Goal: Task Accomplishment & Management: Use online tool/utility

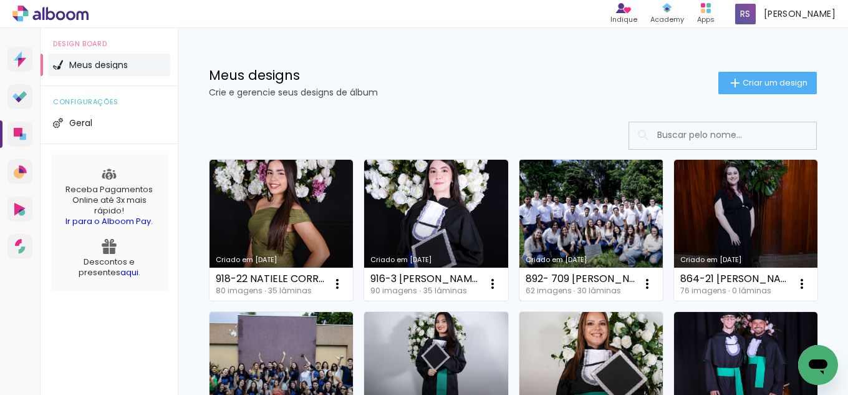
click at [636, 234] on link "Criado em [DATE]" at bounding box center [591, 230] width 143 height 141
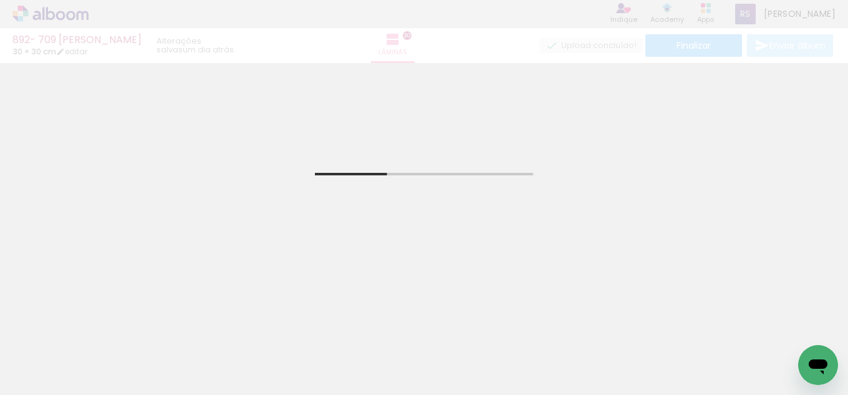
click at [51, 357] on input "Todas as fotos" at bounding box center [34, 357] width 47 height 11
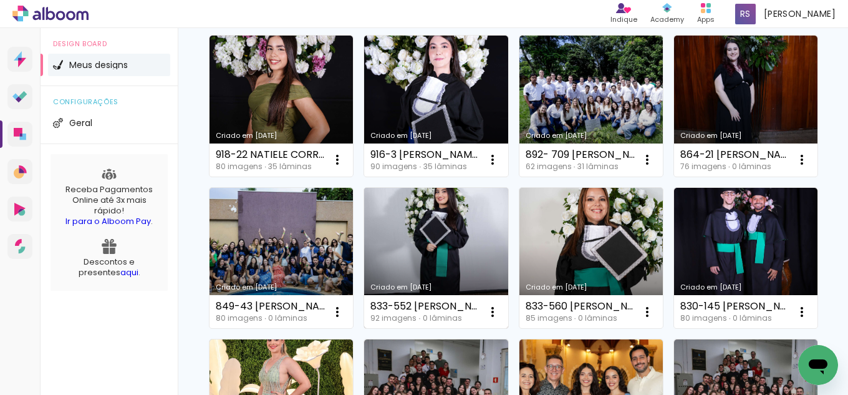
scroll to position [125, 0]
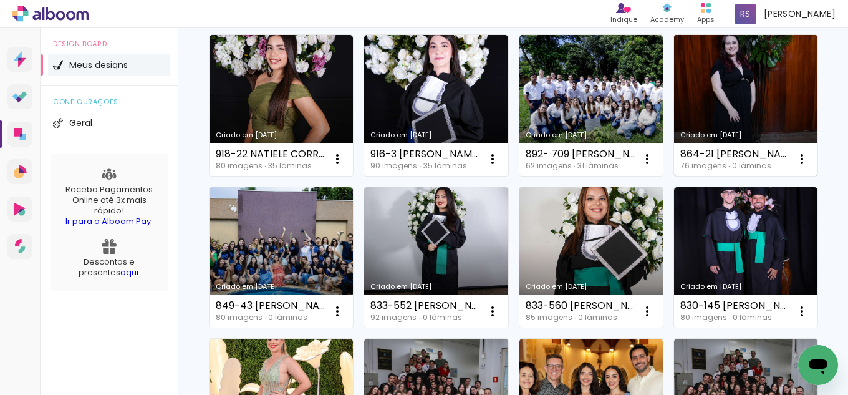
click at [674, 176] on link "Criado em [DATE]" at bounding box center [745, 105] width 143 height 141
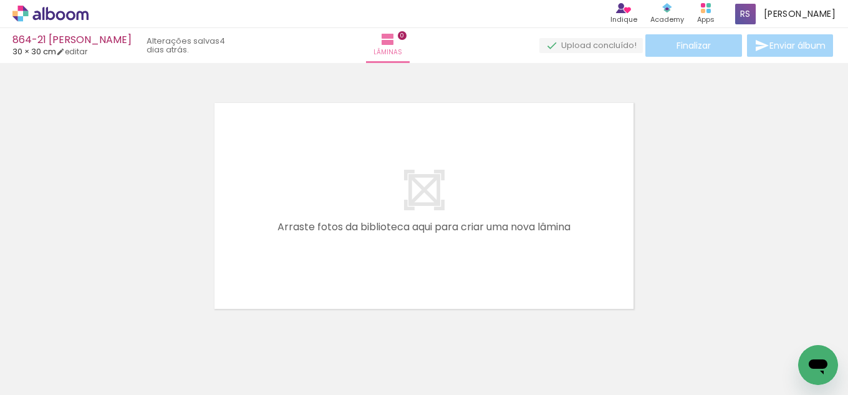
click at [48, 355] on input "Todas as fotos" at bounding box center [34, 357] width 47 height 11
click at [0, 0] on slot "Não utilizadas" at bounding box center [0, 0] width 0 height 0
type input "Não utilizadas"
click at [473, 364] on div at bounding box center [474, 353] width 62 height 49
drag, startPoint x: 138, startPoint y: 344, endPoint x: 268, endPoint y: 246, distance: 162.5
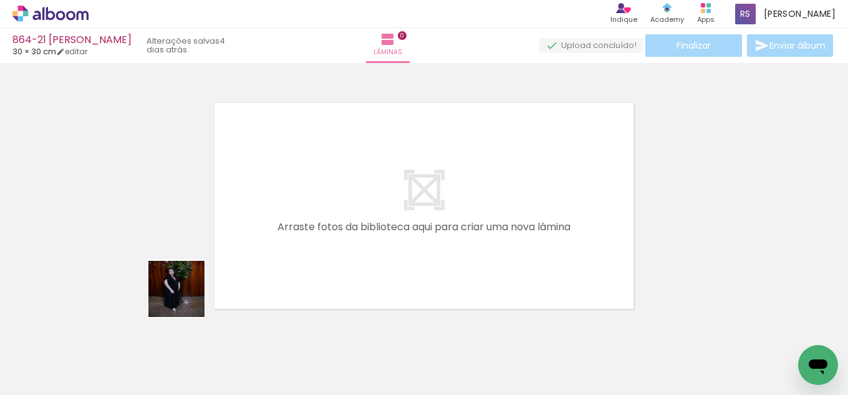
click at [268, 246] on quentale-workspace at bounding box center [424, 197] width 848 height 395
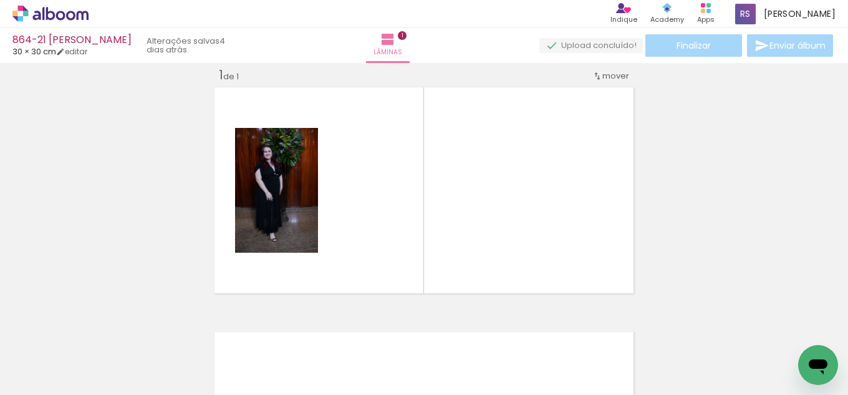
scroll to position [16, 0]
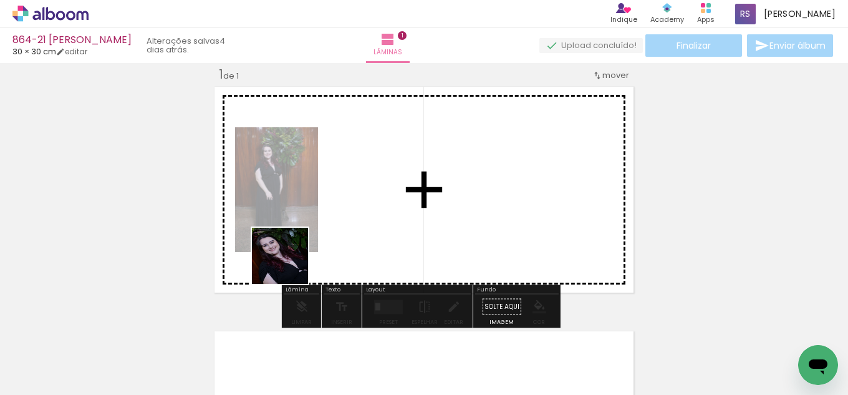
drag, startPoint x: 134, startPoint y: 360, endPoint x: 380, endPoint y: 297, distance: 253.7
click at [438, 195] on quentale-workspace at bounding box center [424, 197] width 848 height 395
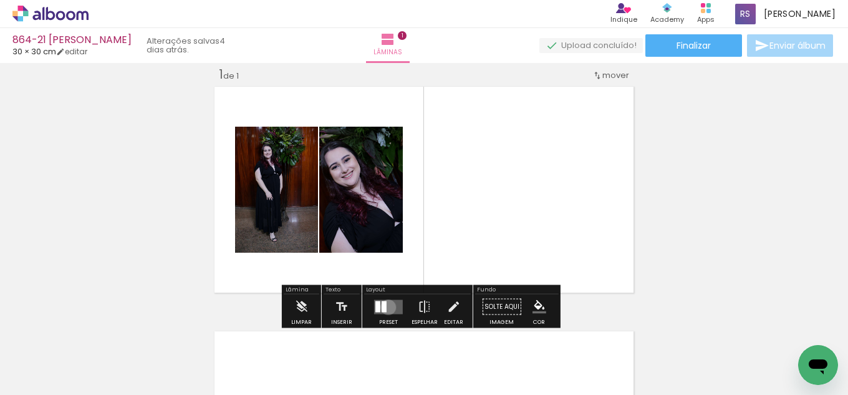
click at [385, 307] on quentale-layouter at bounding box center [388, 306] width 29 height 14
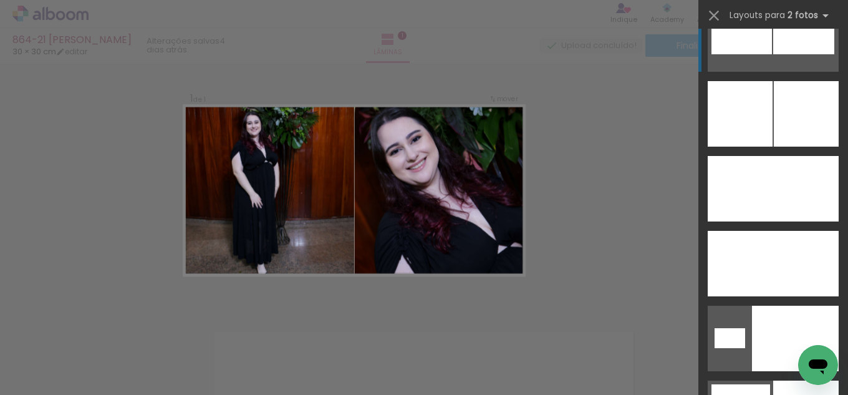
scroll to position [5800, 0]
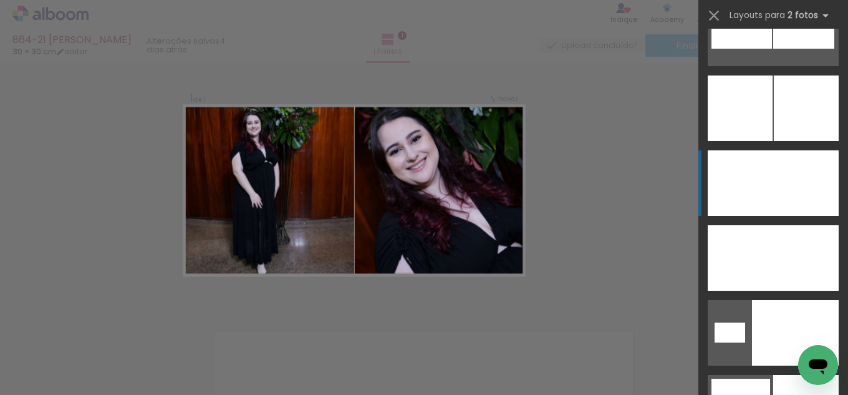
click at [798, 198] on div at bounding box center [805, 182] width 65 height 65
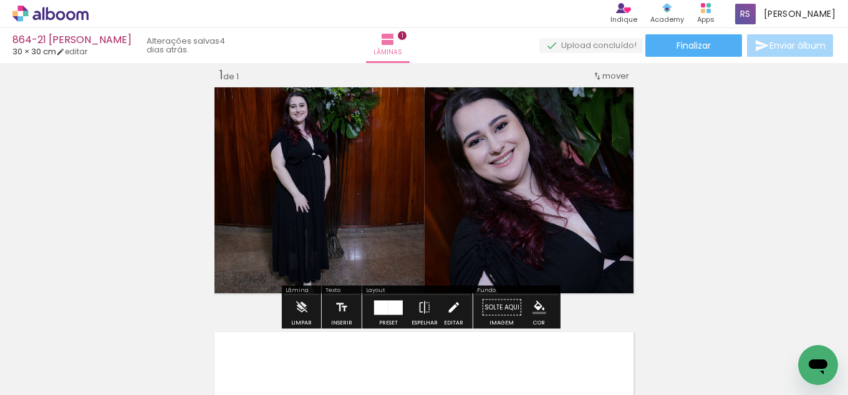
click at [448, 304] on iron-icon at bounding box center [454, 307] width 14 height 25
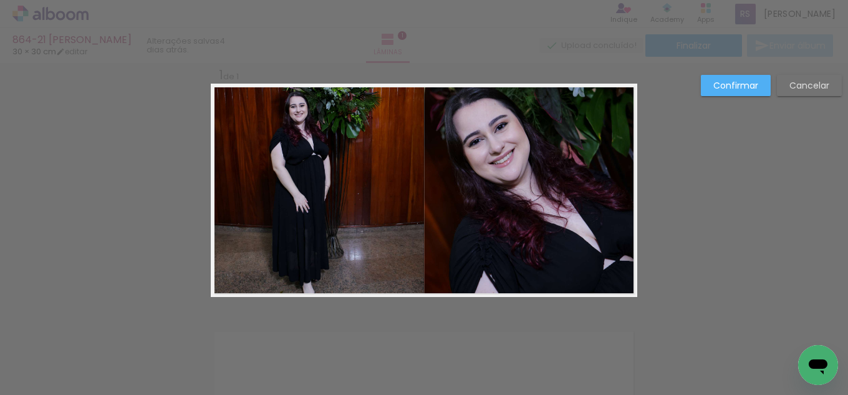
click at [463, 242] on quentale-photo at bounding box center [530, 190] width 213 height 213
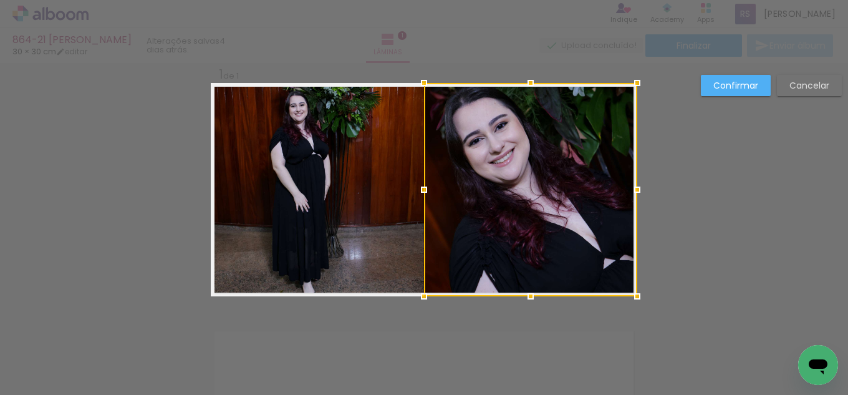
click at [801, 78] on paper-button "Cancelar" at bounding box center [809, 85] width 65 height 21
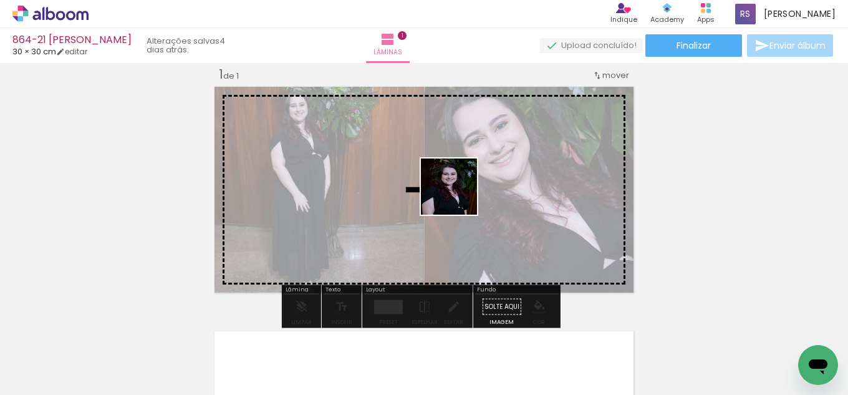
drag, startPoint x: 125, startPoint y: 349, endPoint x: 475, endPoint y: 188, distance: 385.4
click at [475, 188] on quentale-workspace at bounding box center [424, 197] width 848 height 395
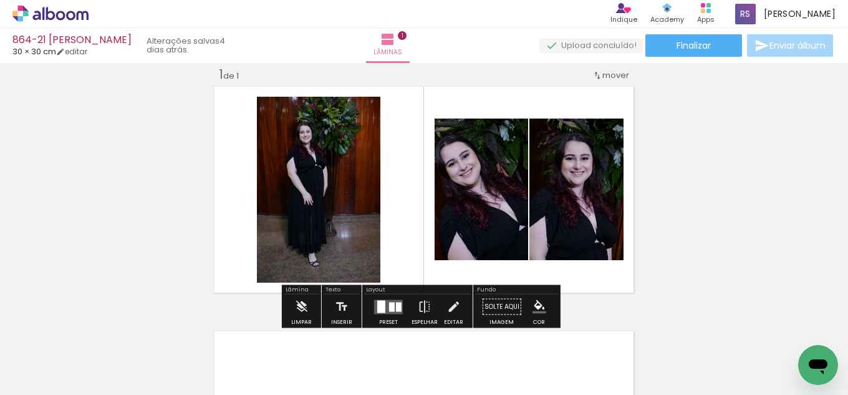
click at [382, 303] on div at bounding box center [381, 306] width 8 height 12
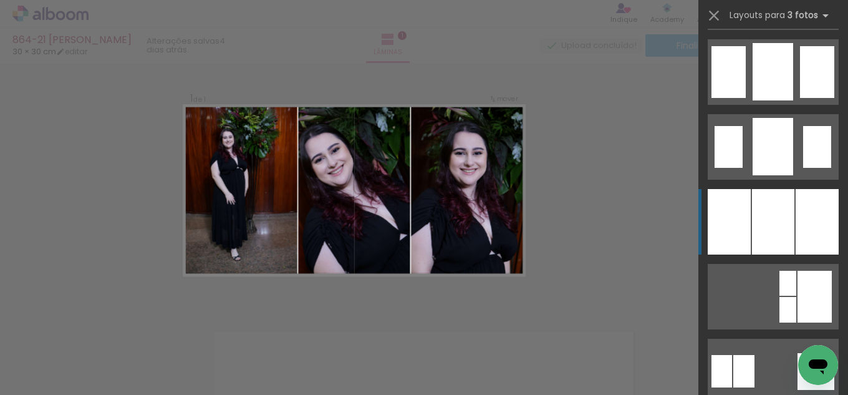
scroll to position [998, 0]
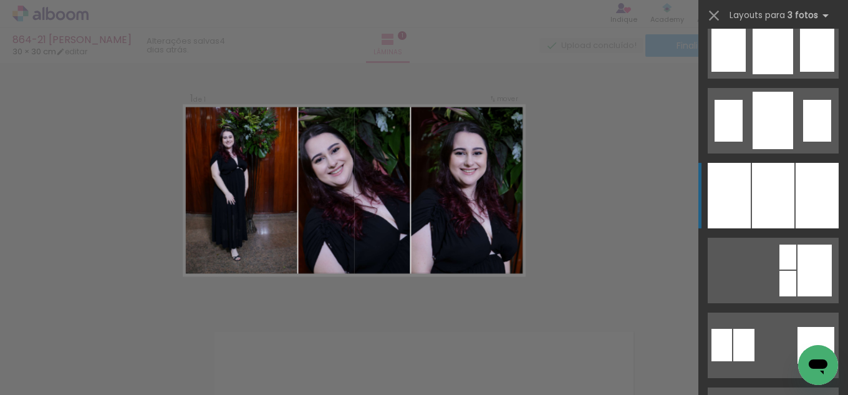
click at [799, 244] on quentale-layouter at bounding box center [773, 270] width 131 height 65
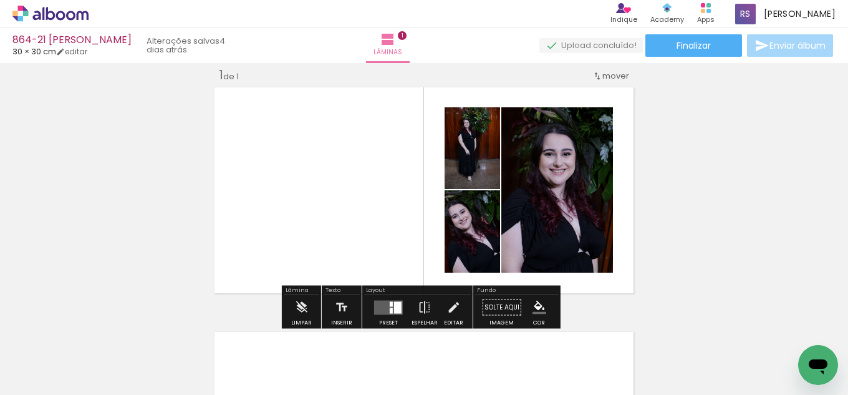
click at [385, 304] on quentale-layouter at bounding box center [388, 307] width 29 height 14
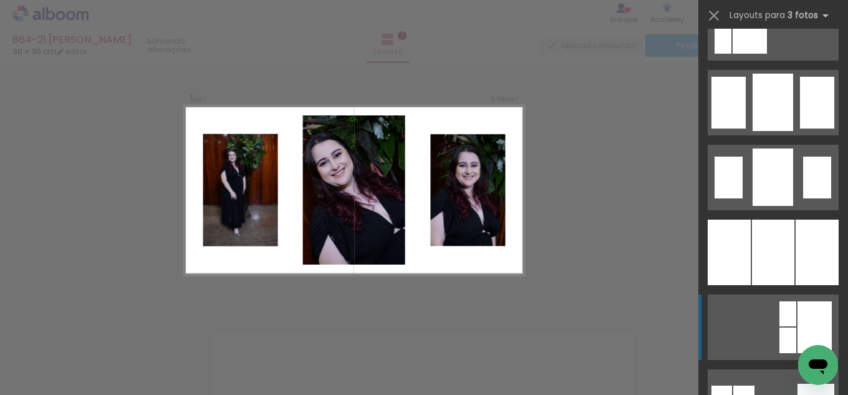
scroll to position [948, 0]
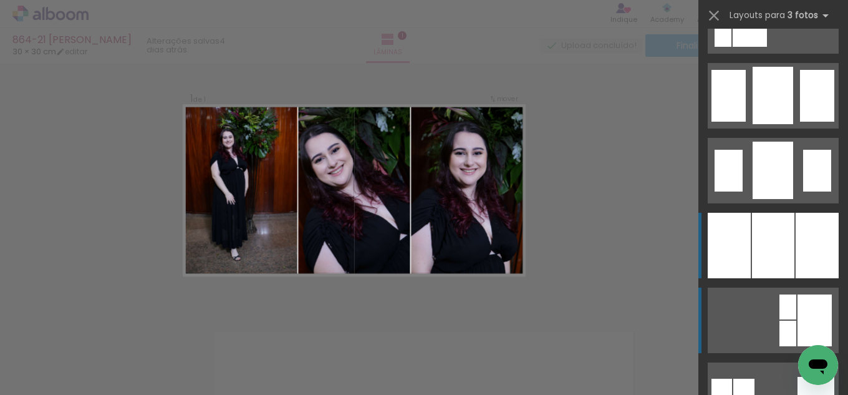
click at [770, 264] on div at bounding box center [773, 245] width 42 height 65
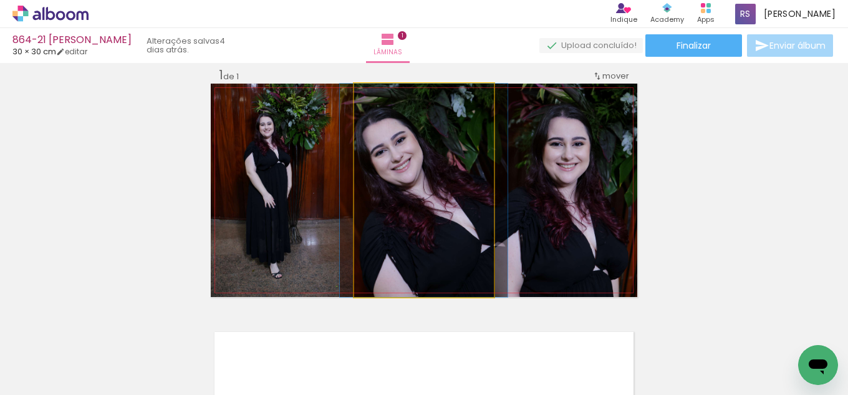
click at [444, 248] on quentale-photo at bounding box center [424, 190] width 140 height 213
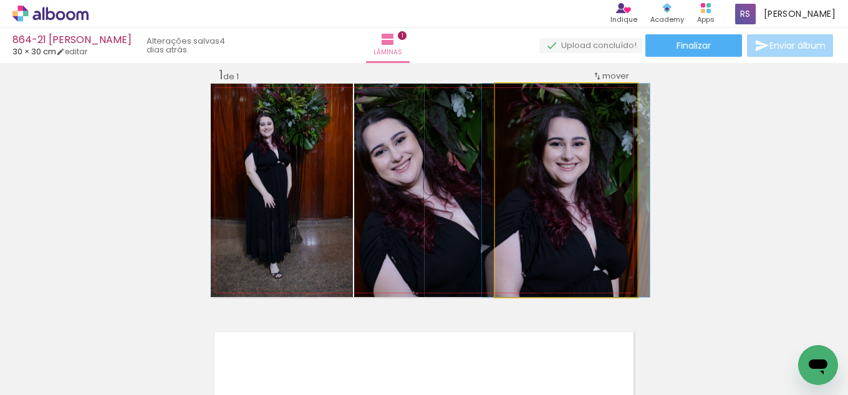
click at [563, 235] on quentale-photo at bounding box center [566, 190] width 142 height 213
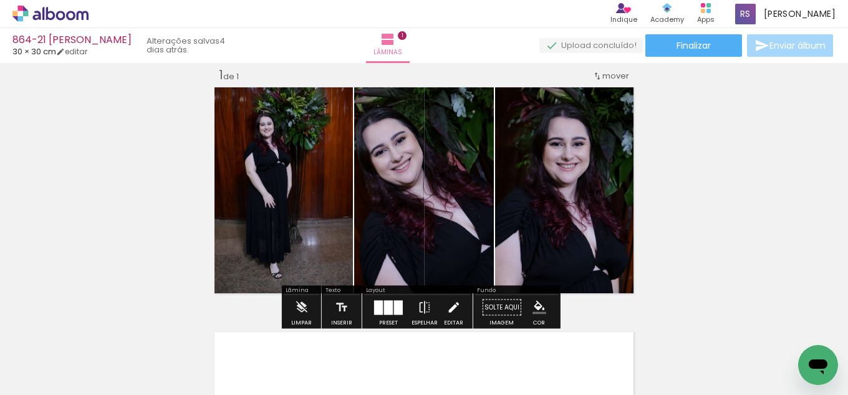
click at [441, 311] on paper-button "Editar" at bounding box center [454, 311] width 26 height 32
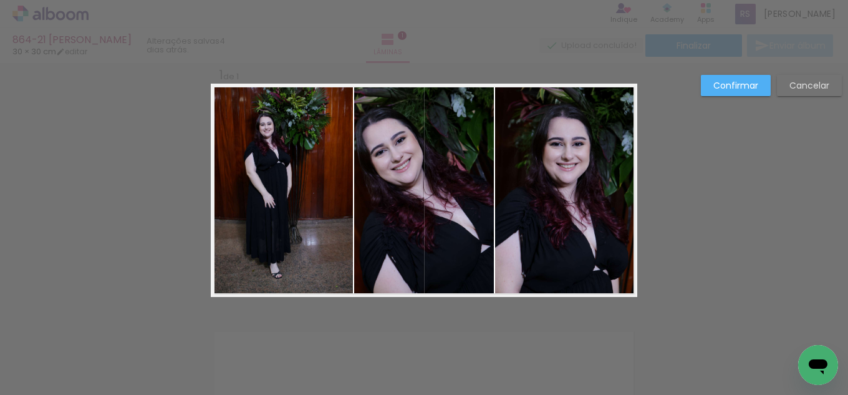
scroll to position [16, 0]
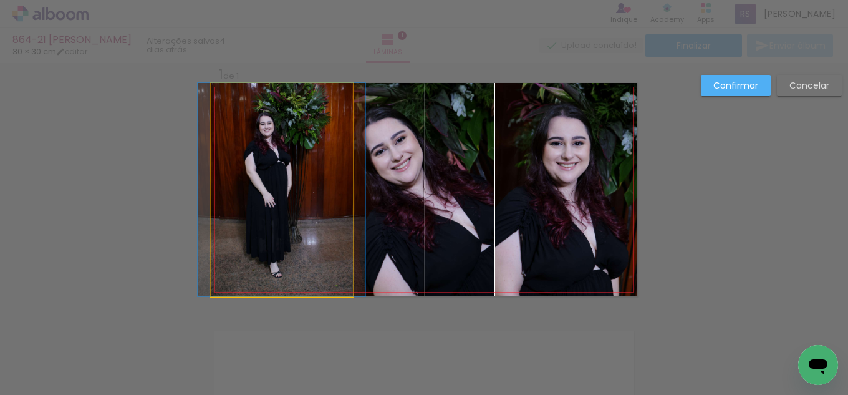
click at [259, 253] on quentale-photo at bounding box center [282, 189] width 142 height 213
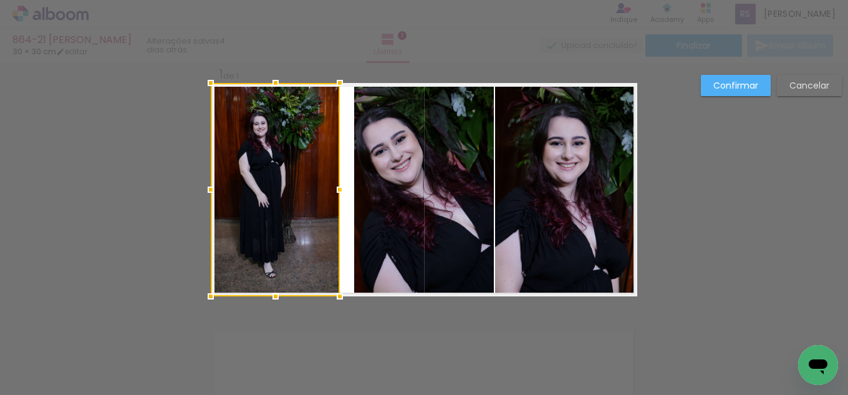
drag, startPoint x: 345, startPoint y: 189, endPoint x: 332, endPoint y: 190, distance: 13.1
click at [332, 190] on div at bounding box center [339, 189] width 25 height 25
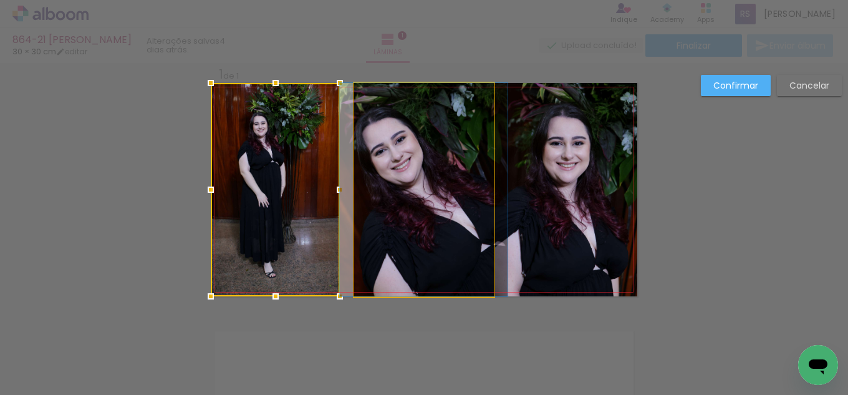
click at [382, 200] on quentale-photo at bounding box center [424, 189] width 140 height 213
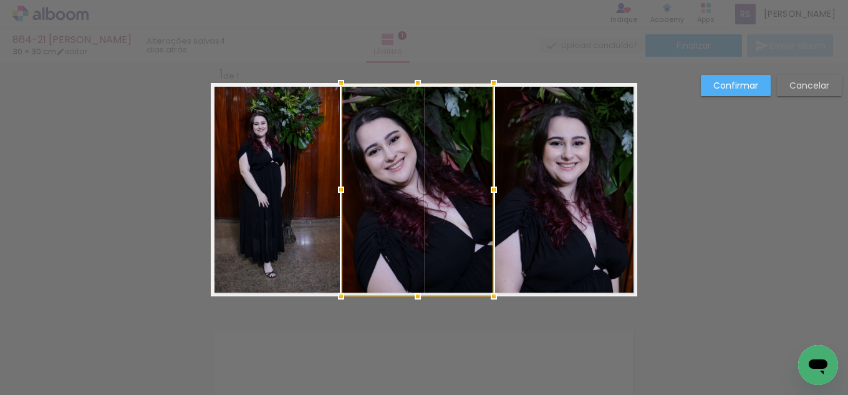
drag, startPoint x: 352, startPoint y: 191, endPoint x: 339, endPoint y: 190, distance: 13.2
click at [339, 190] on div at bounding box center [341, 189] width 25 height 25
drag, startPoint x: 726, startPoint y: 80, endPoint x: 675, endPoint y: 123, distance: 66.8
click at [0, 0] on slot "Confirmar" at bounding box center [0, 0] width 0 height 0
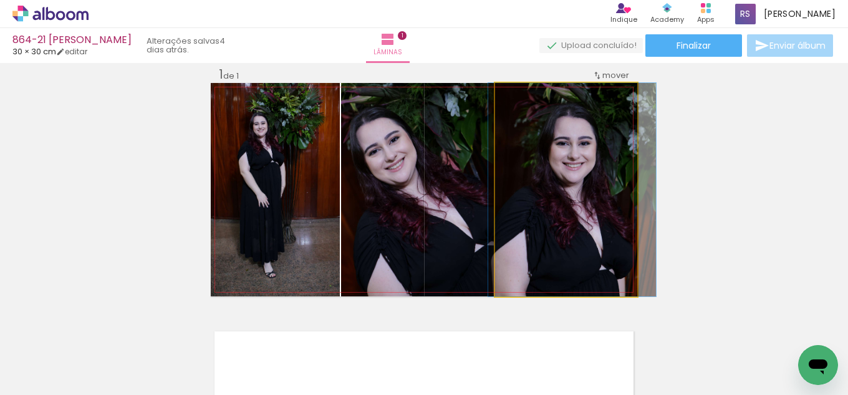
drag, startPoint x: 596, startPoint y: 195, endPoint x: 602, endPoint y: 192, distance: 6.7
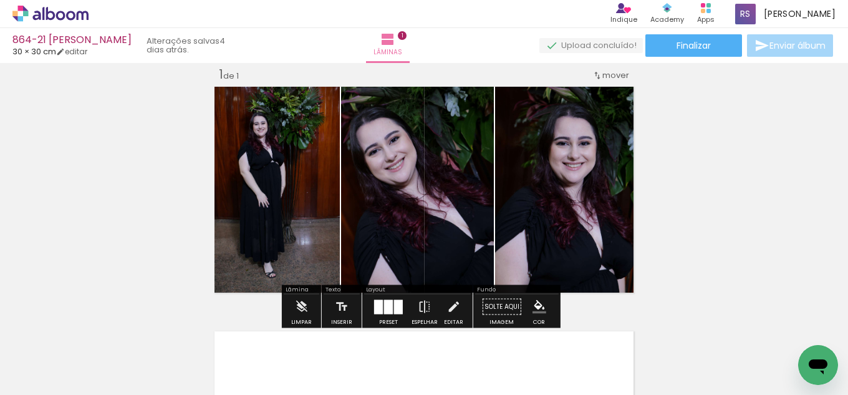
click at [535, 298] on paper-menu-button "#ffebee #ffcdd2 #ef9a9a #e57373 #ef5350 #f44336 #e53935 #d32f2f #c62828 #b71c1c…" at bounding box center [540, 307] width 24 height 24
click at [537, 305] on iron-icon "color picker" at bounding box center [540, 307] width 14 height 14
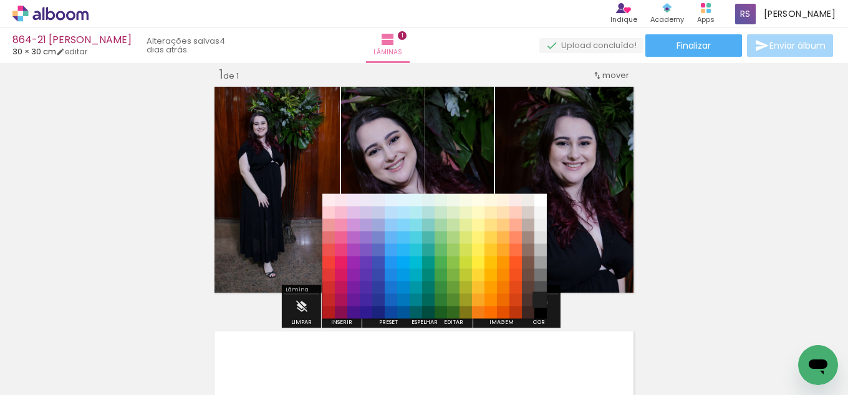
click at [541, 302] on paper-item "#212121" at bounding box center [541, 300] width 12 height 12
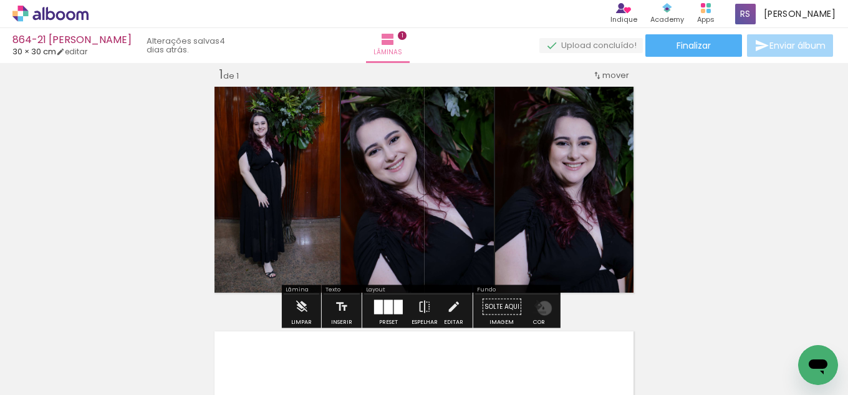
click at [540, 308] on iron-icon "color picker" at bounding box center [540, 307] width 14 height 14
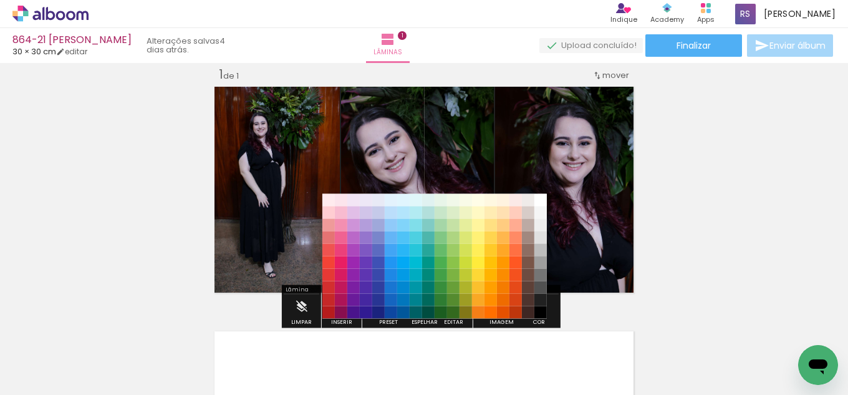
click at [541, 311] on paper-item "#000000" at bounding box center [541, 312] width 12 height 12
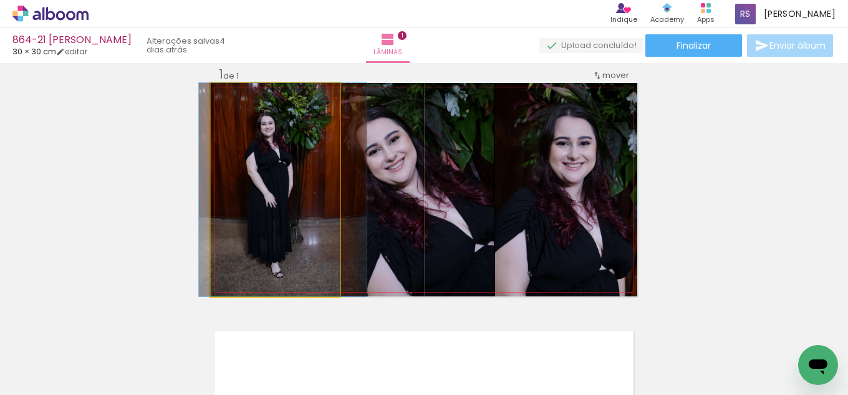
drag, startPoint x: 286, startPoint y: 199, endPoint x: 294, endPoint y: 198, distance: 7.5
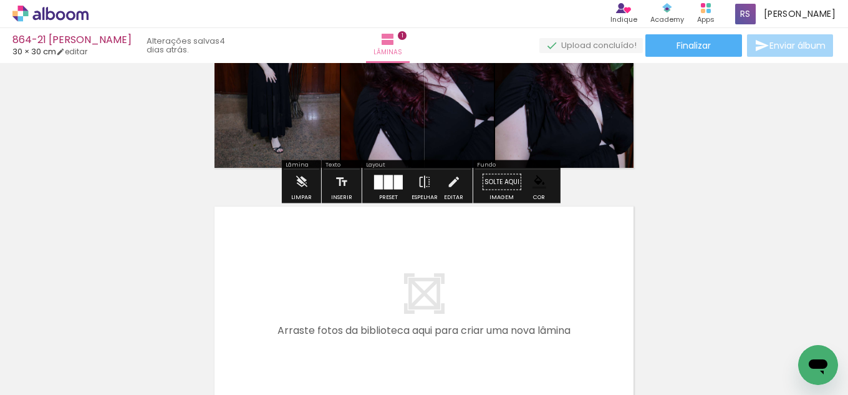
scroll to position [203, 0]
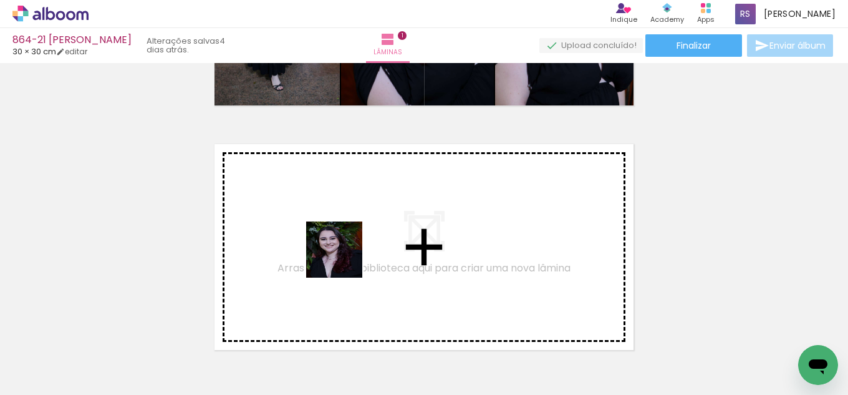
drag, startPoint x: 131, startPoint y: 355, endPoint x: 356, endPoint y: 253, distance: 246.5
click at [356, 253] on quentale-workspace at bounding box center [424, 197] width 848 height 395
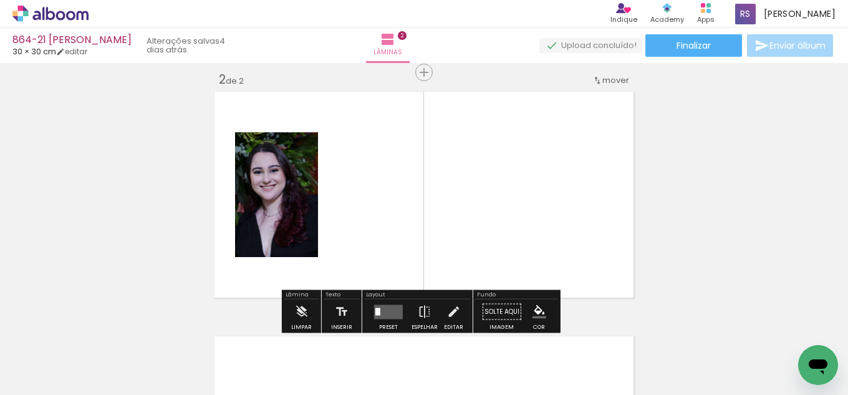
scroll to position [261, 0]
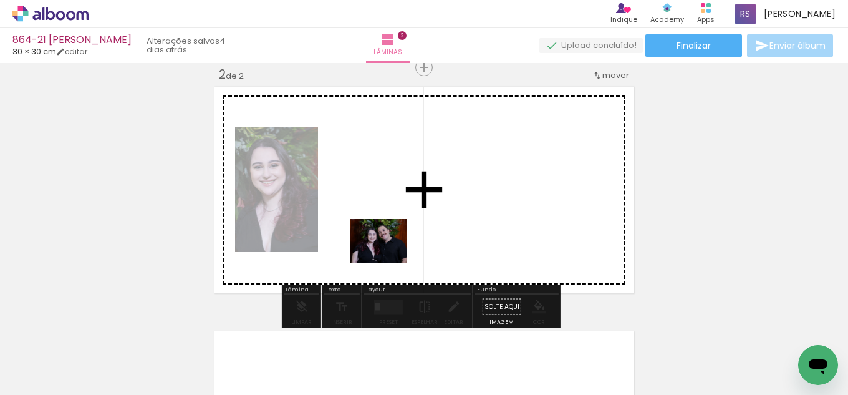
drag, startPoint x: 271, startPoint y: 354, endPoint x: 387, endPoint y: 279, distance: 138.1
click at [391, 254] on quentale-workspace at bounding box center [424, 197] width 848 height 395
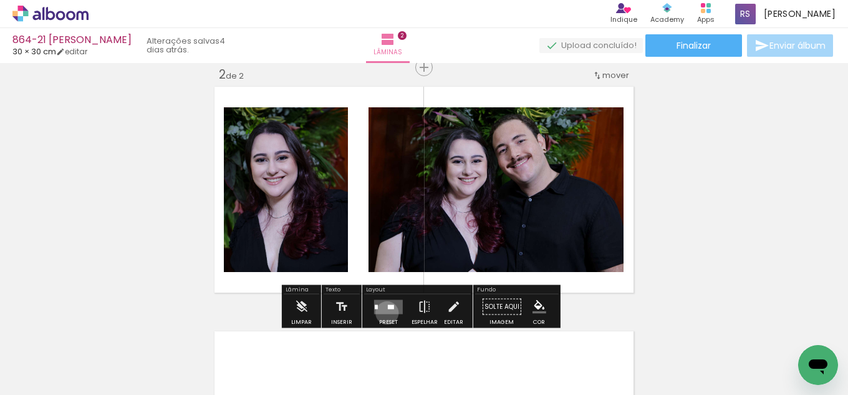
click at [384, 312] on quentale-layouter at bounding box center [388, 306] width 29 height 14
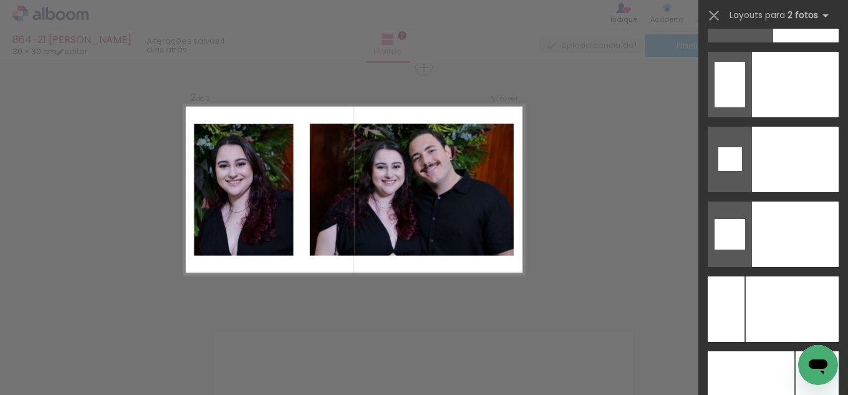
scroll to position [5332, 0]
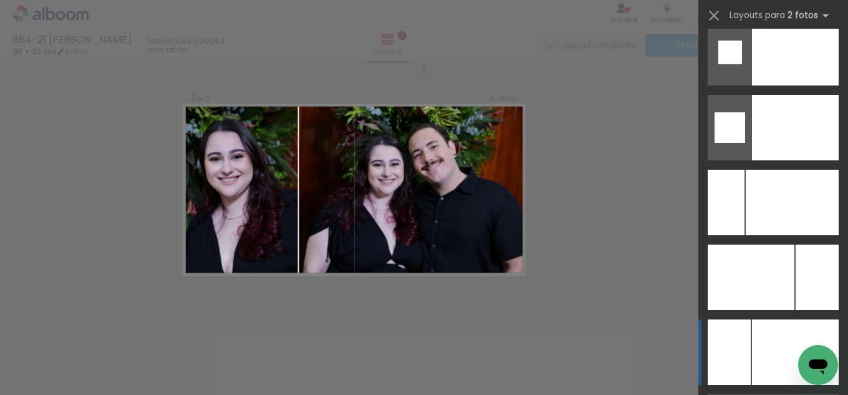
click at [783, 332] on div at bounding box center [795, 351] width 87 height 65
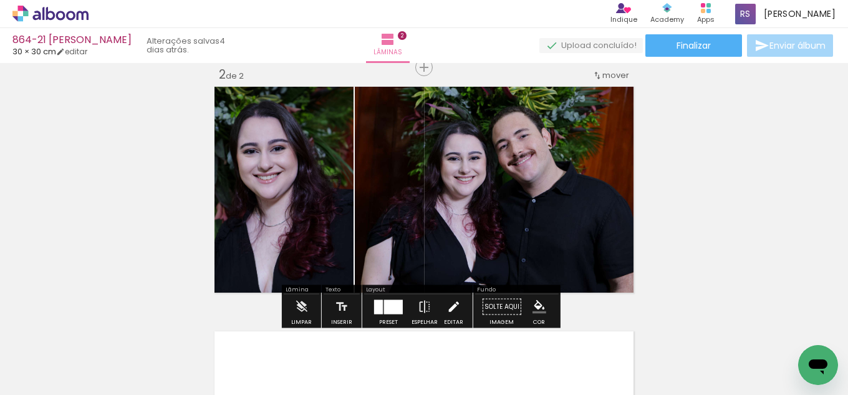
click at [447, 302] on iron-icon at bounding box center [454, 306] width 14 height 25
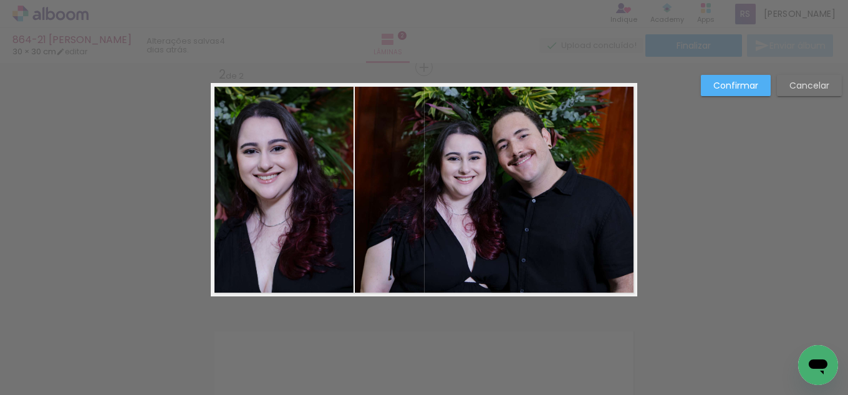
click at [0, 0] on slot "Cancelar" at bounding box center [0, 0] width 0 height 0
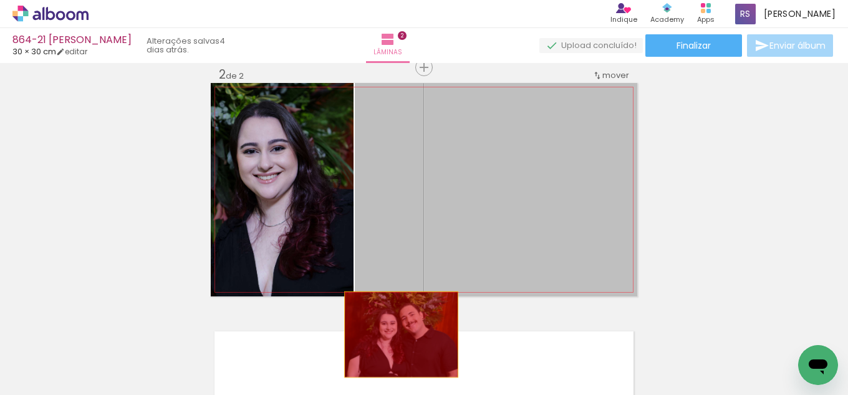
drag, startPoint x: 481, startPoint y: 206, endPoint x: 302, endPoint y: 366, distance: 239.4
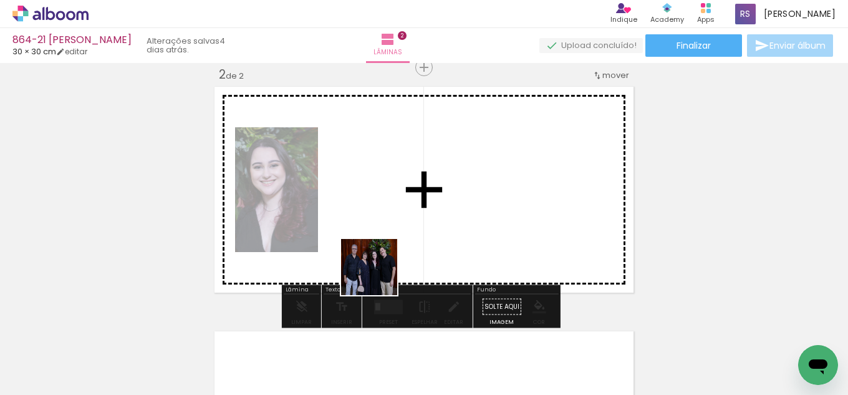
drag, startPoint x: 212, startPoint y: 356, endPoint x: 436, endPoint y: 278, distance: 236.9
click at [447, 258] on quentale-workspace at bounding box center [424, 197] width 848 height 395
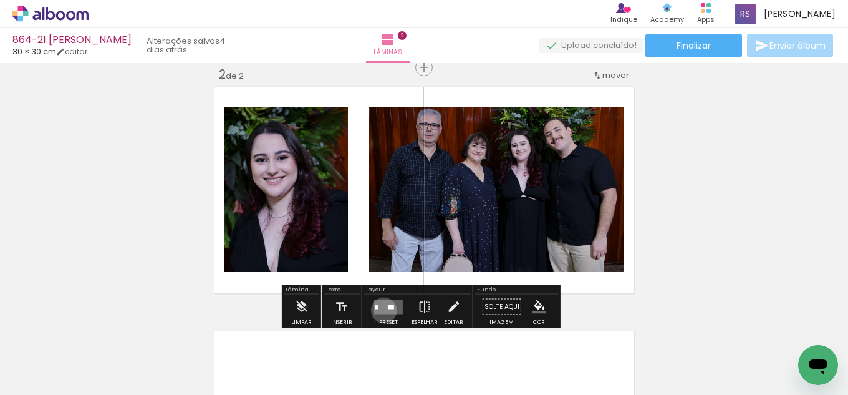
click at [381, 310] on quentale-layouter at bounding box center [388, 306] width 29 height 14
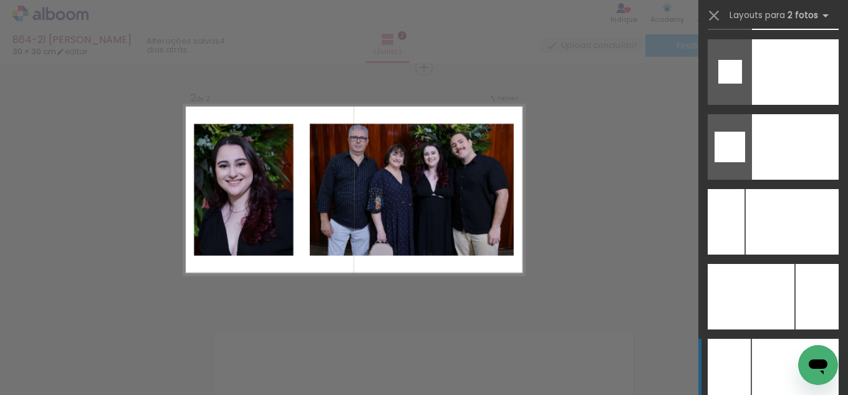
scroll to position [5339, 0]
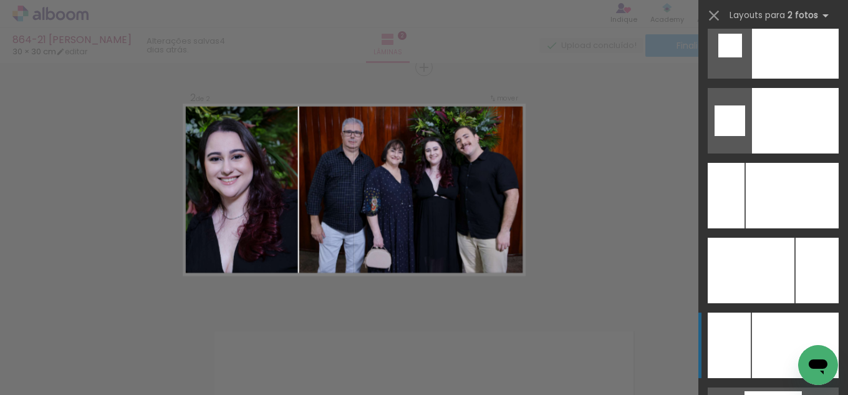
click at [762, 329] on div at bounding box center [795, 344] width 87 height 65
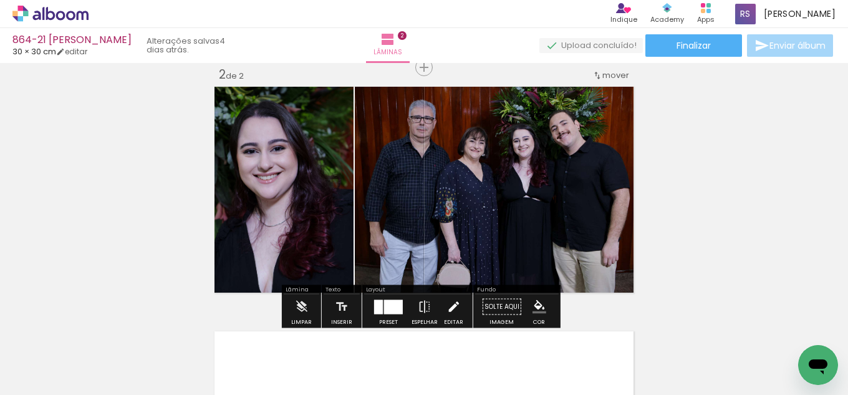
click at [457, 306] on paper-button "Editar" at bounding box center [454, 310] width 26 height 32
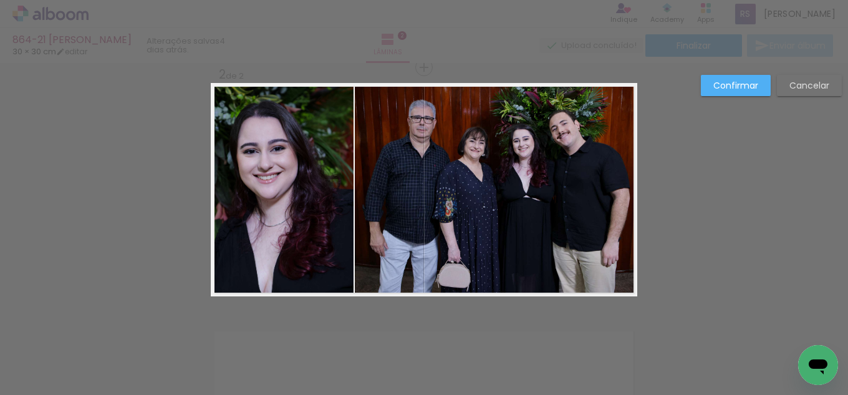
click at [424, 231] on quentale-photo at bounding box center [496, 189] width 283 height 213
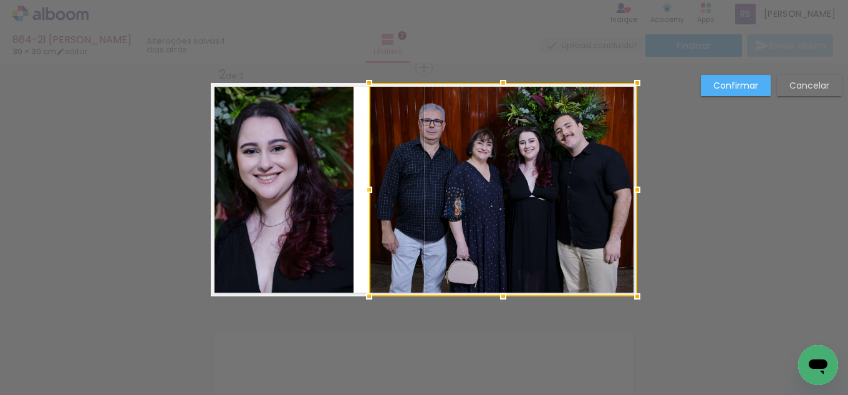
drag, startPoint x: 351, startPoint y: 191, endPoint x: 365, endPoint y: 187, distance: 15.0
click at [365, 187] on div at bounding box center [369, 189] width 25 height 25
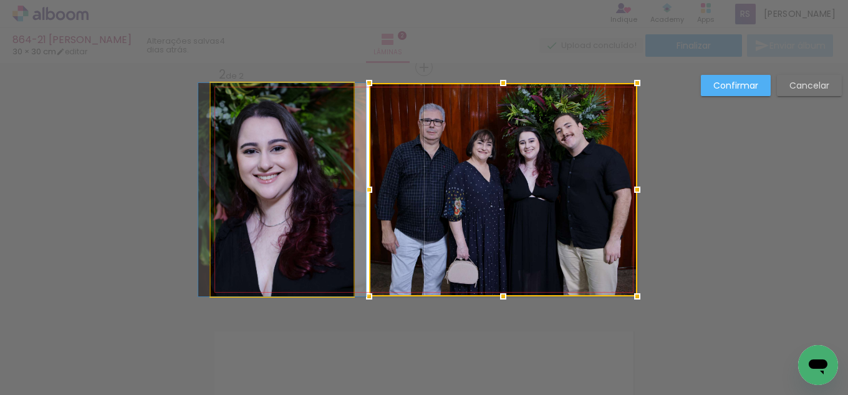
drag, startPoint x: 315, startPoint y: 188, endPoint x: 325, endPoint y: 186, distance: 10.3
click at [316, 188] on quentale-photo at bounding box center [282, 189] width 143 height 213
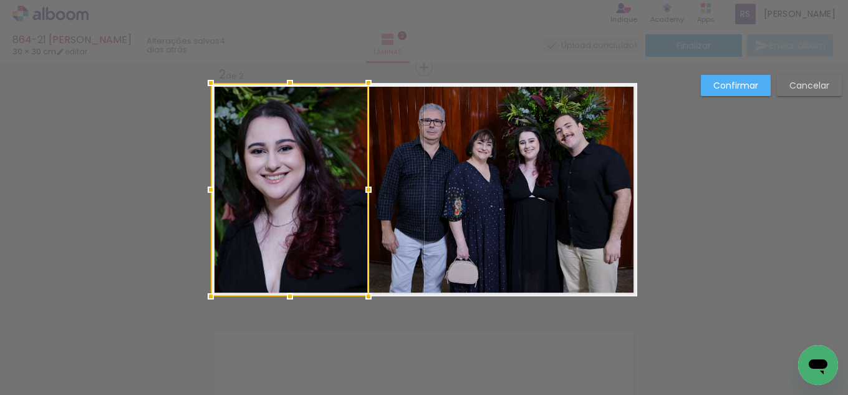
drag, startPoint x: 349, startPoint y: 184, endPoint x: 361, endPoint y: 183, distance: 12.5
click at [361, 183] on div at bounding box center [368, 189] width 25 height 25
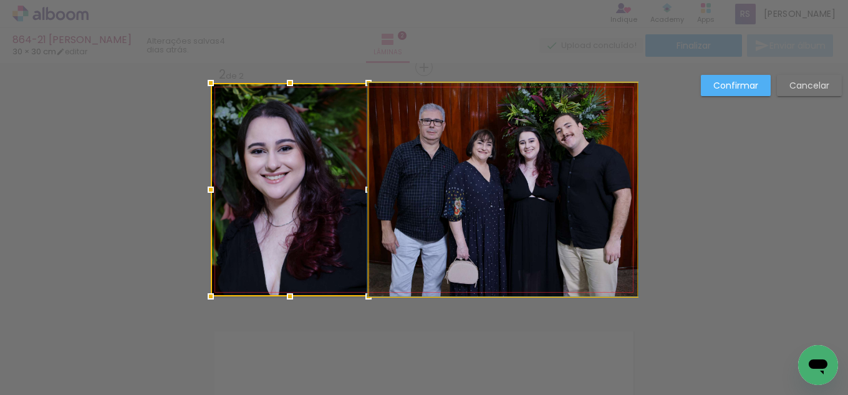
click at [407, 193] on quentale-photo at bounding box center [503, 189] width 268 height 213
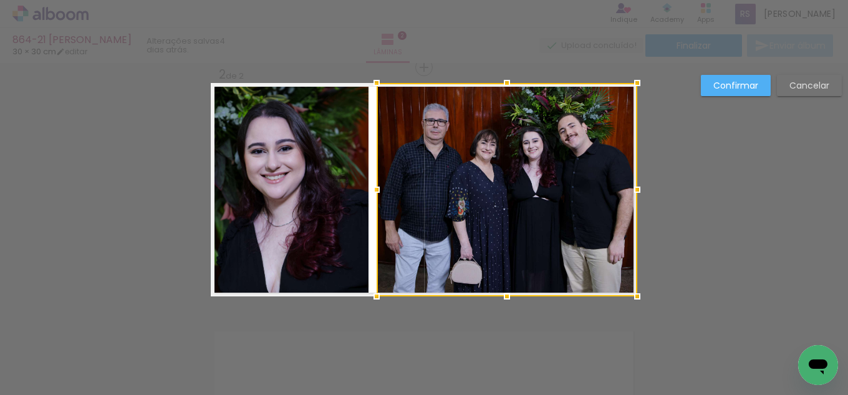
drag, startPoint x: 367, startPoint y: 188, endPoint x: 374, endPoint y: 188, distance: 7.5
click at [374, 188] on div at bounding box center [376, 189] width 25 height 25
click at [336, 201] on quentale-photo at bounding box center [290, 189] width 158 height 213
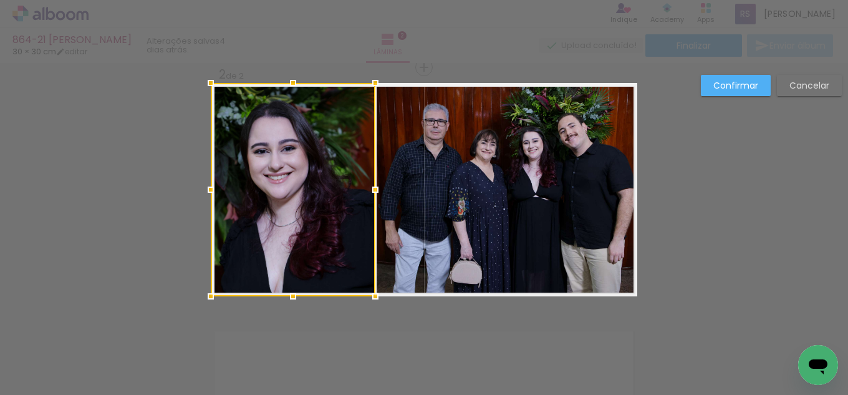
drag, startPoint x: 369, startPoint y: 190, endPoint x: 375, endPoint y: 190, distance: 6.9
click at [375, 190] on div at bounding box center [375, 189] width 25 height 25
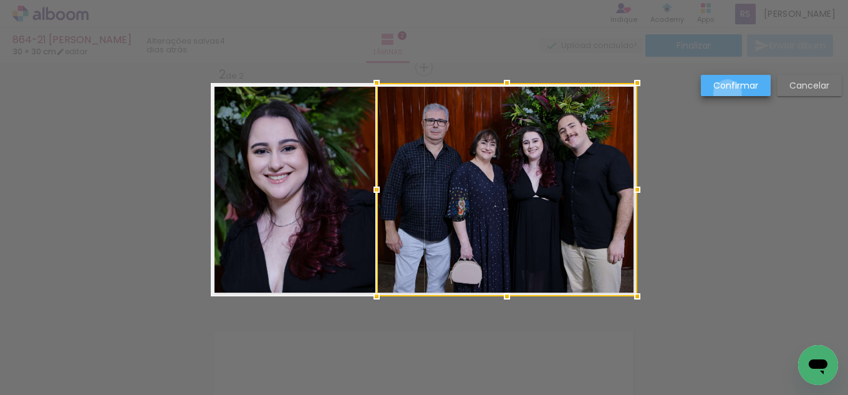
click at [728, 94] on paper-button "Confirmar" at bounding box center [736, 85] width 70 height 21
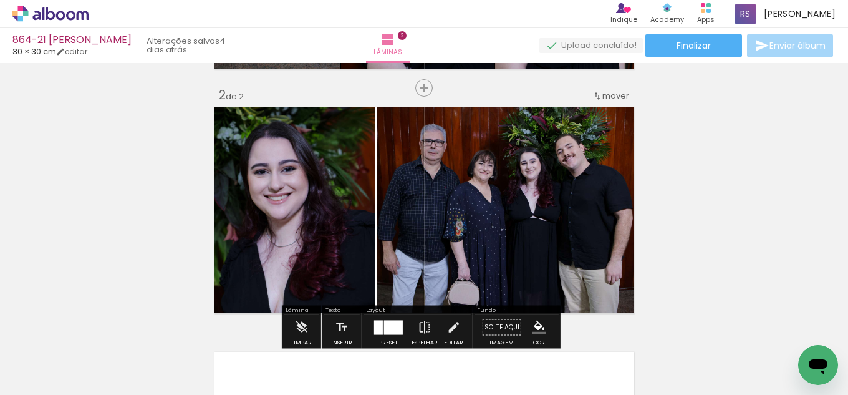
scroll to position [261, 0]
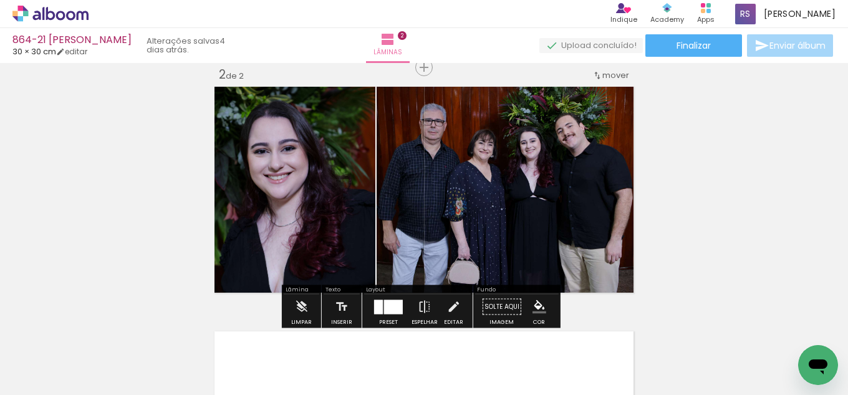
click at [542, 304] on iron-icon "color picker" at bounding box center [540, 307] width 14 height 14
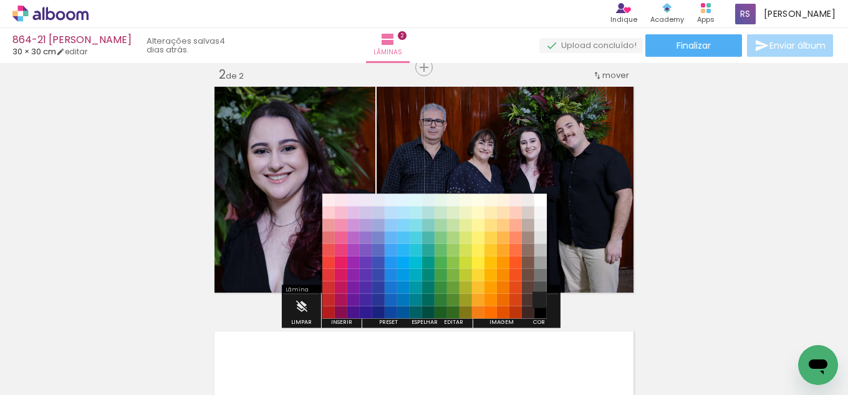
click at [538, 300] on paper-item "#212121" at bounding box center [541, 300] width 12 height 12
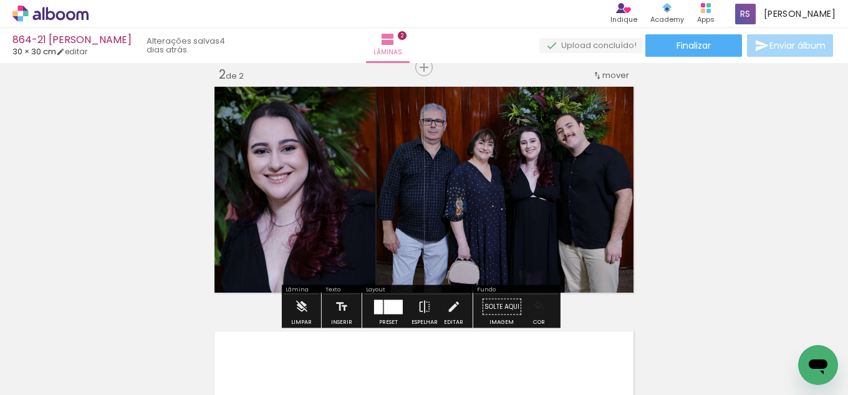
click at [538, 300] on iron-icon "color picker" at bounding box center [540, 307] width 14 height 14
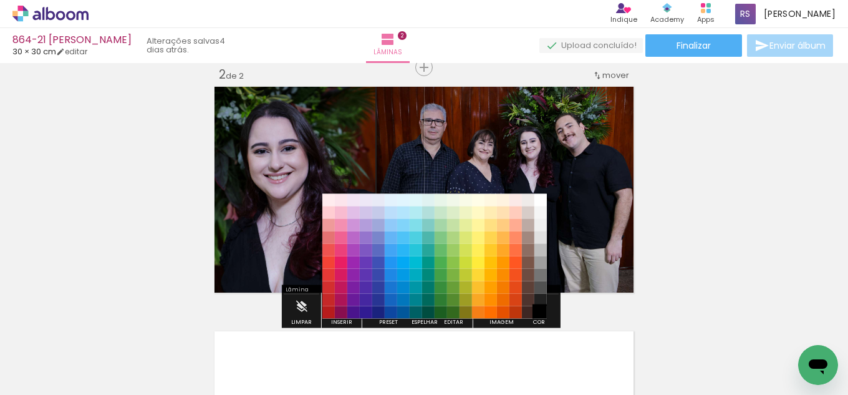
click at [536, 312] on paper-item "#000000" at bounding box center [541, 312] width 12 height 12
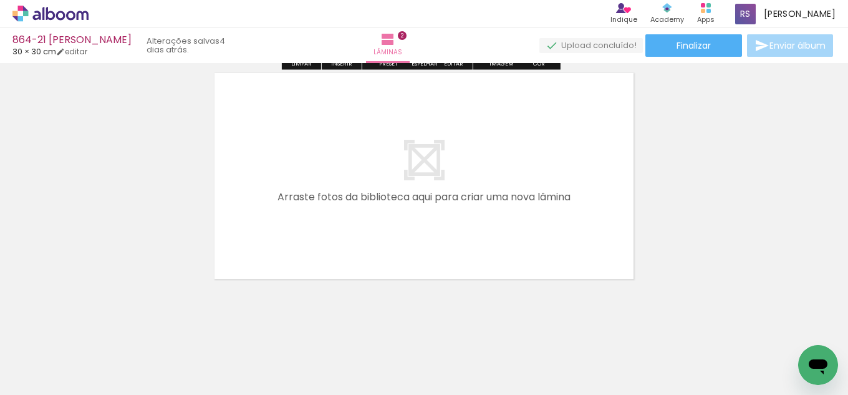
scroll to position [528, 0]
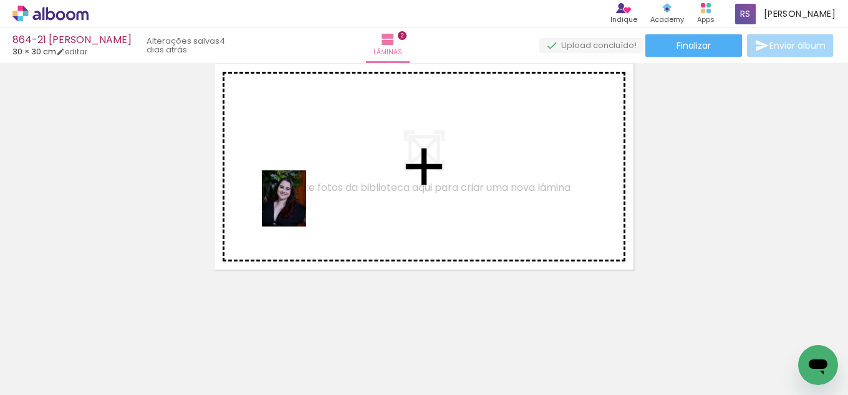
drag, startPoint x: 151, startPoint y: 345, endPoint x: 299, endPoint y: 207, distance: 202.6
click at [299, 207] on quentale-workspace at bounding box center [424, 197] width 848 height 395
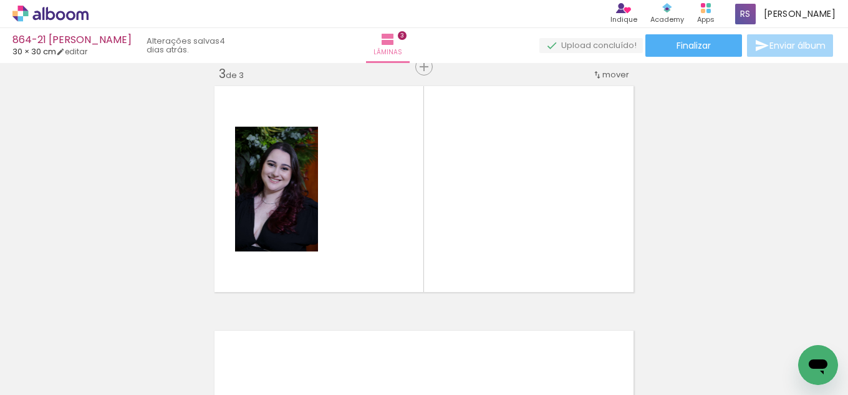
scroll to position [505, 0]
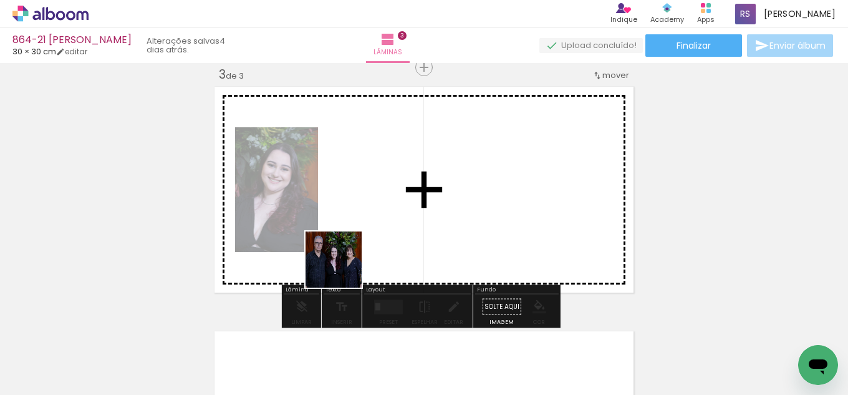
drag, startPoint x: 207, startPoint y: 344, endPoint x: 414, endPoint y: 230, distance: 236.2
click at [414, 230] on quentale-workspace at bounding box center [424, 197] width 848 height 395
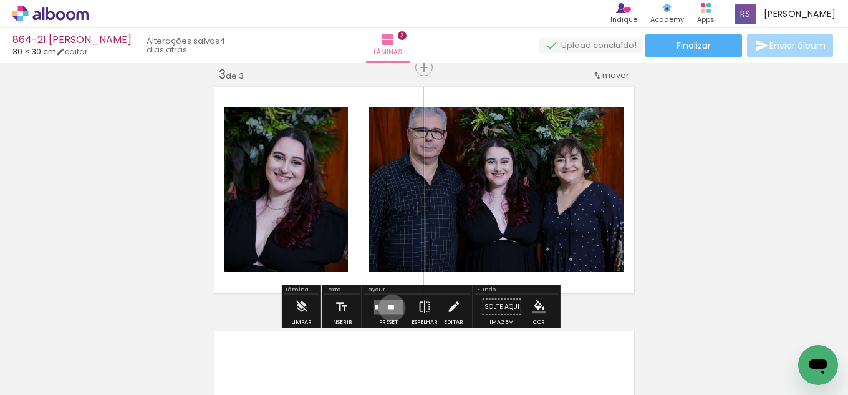
drag, startPoint x: 389, startPoint y: 307, endPoint x: 512, endPoint y: 272, distance: 127.9
click at [390, 307] on div at bounding box center [391, 306] width 6 height 4
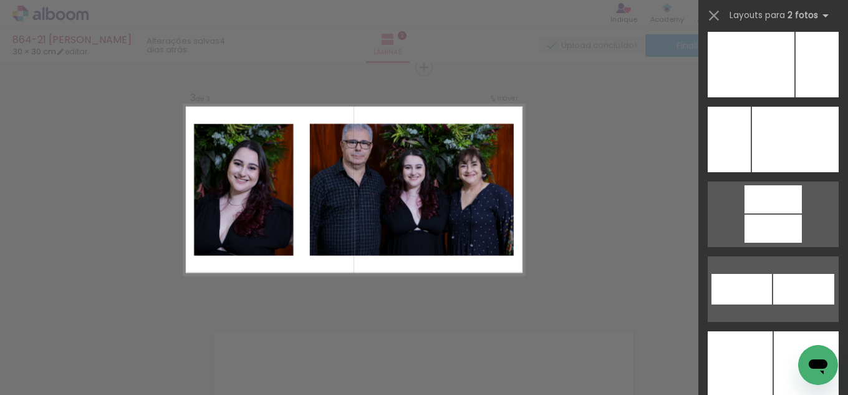
scroll to position [5558, 0]
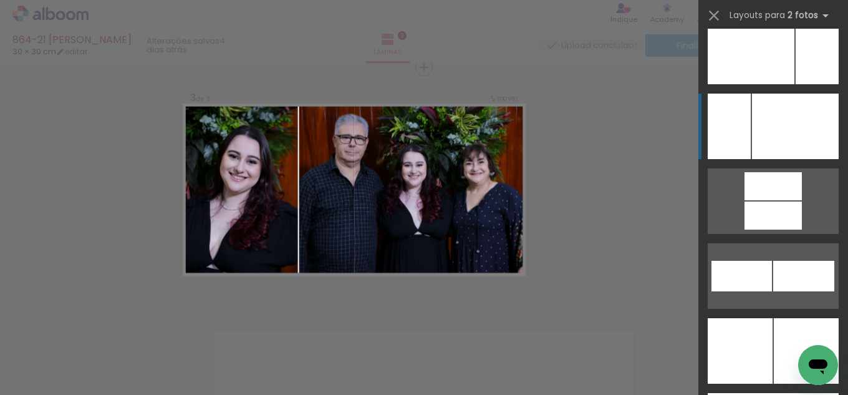
click at [801, 119] on div at bounding box center [795, 126] width 87 height 65
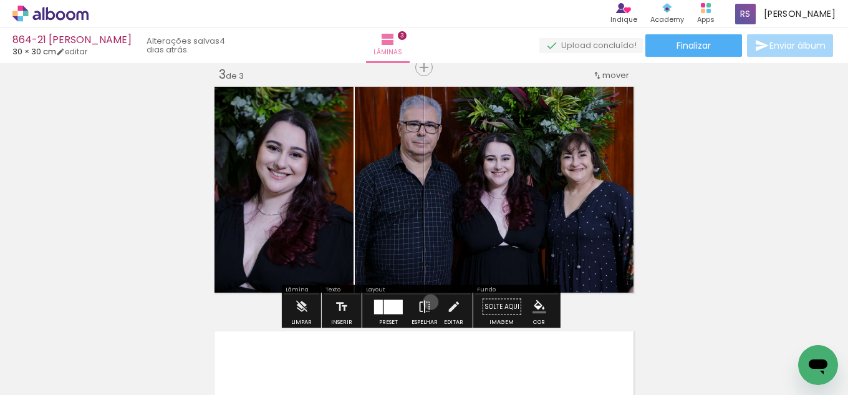
click at [428, 302] on iron-icon at bounding box center [425, 306] width 14 height 25
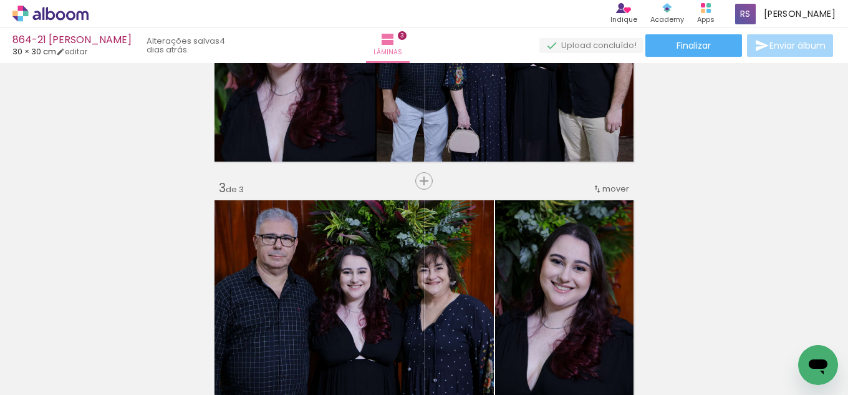
scroll to position [443, 0]
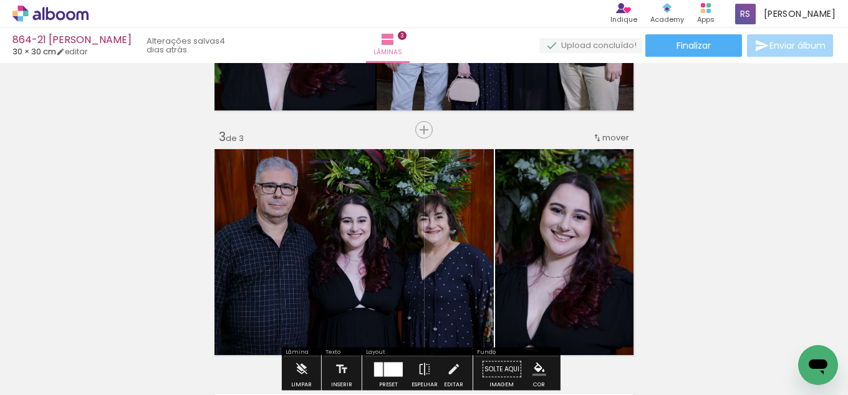
click at [612, 135] on span "mover" at bounding box center [615, 138] width 27 height 12
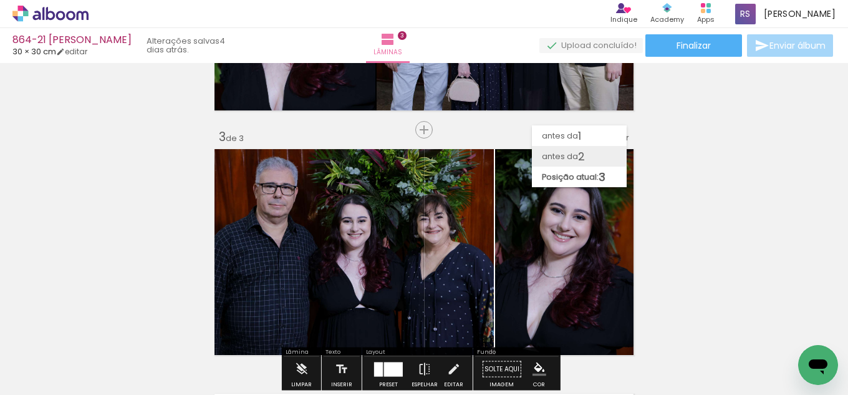
click at [585, 153] on span "2" at bounding box center [581, 156] width 7 height 21
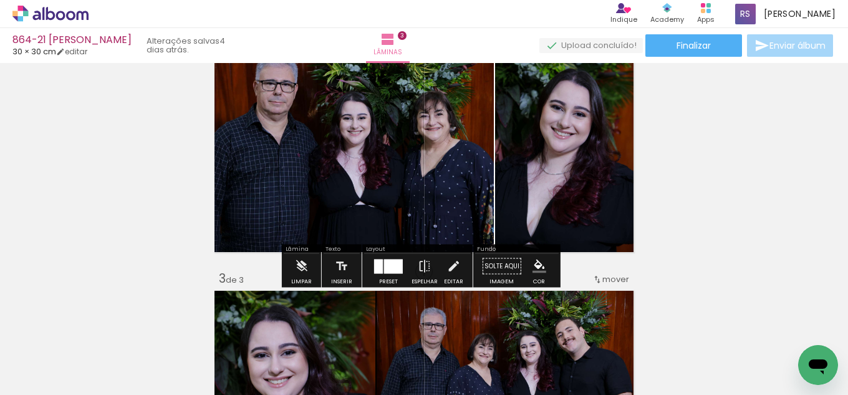
scroll to position [261, 0]
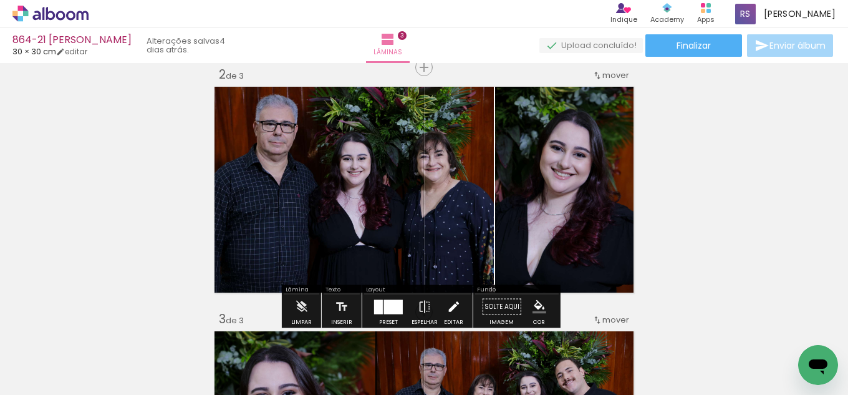
click at [447, 302] on iron-icon at bounding box center [454, 306] width 14 height 25
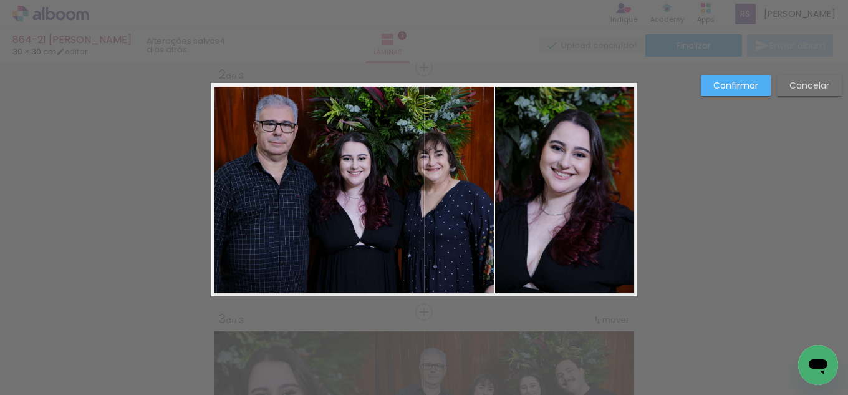
click at [451, 230] on quentale-photo at bounding box center [352, 189] width 283 height 213
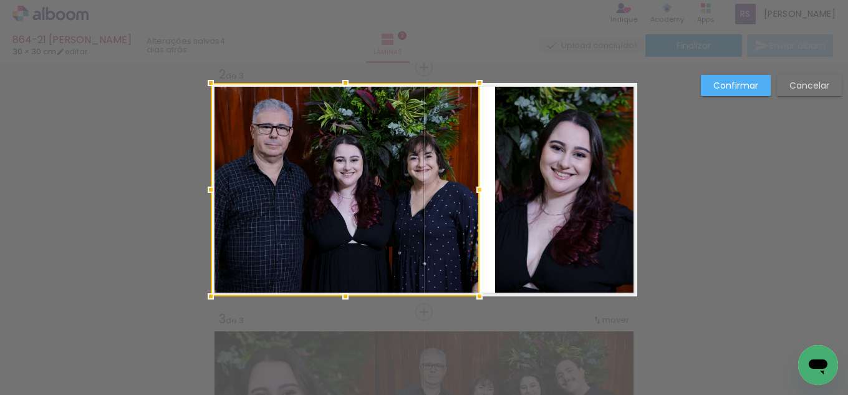
drag, startPoint x: 480, startPoint y: 189, endPoint x: 465, endPoint y: 189, distance: 14.3
click at [467, 189] on div at bounding box center [479, 189] width 25 height 25
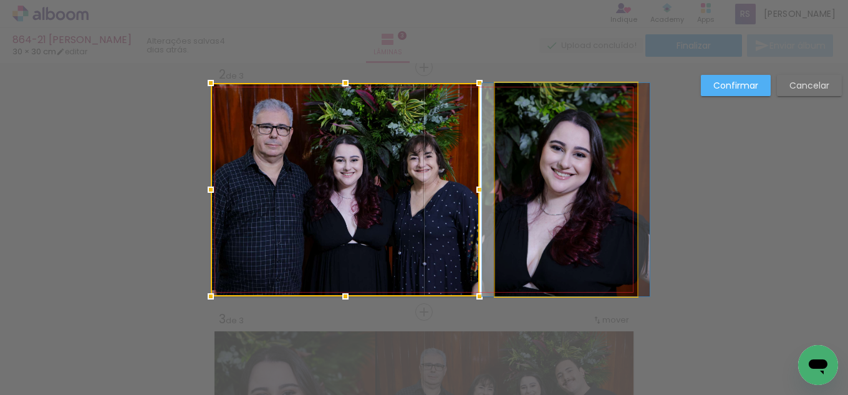
click at [495, 194] on quentale-photo at bounding box center [566, 189] width 142 height 213
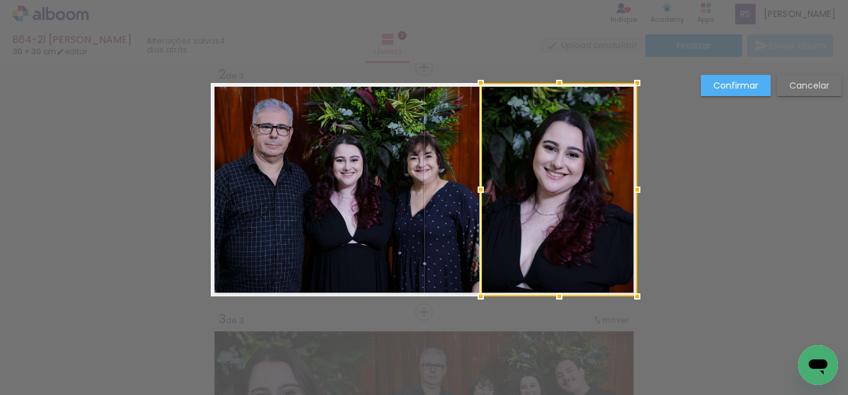
drag, startPoint x: 493, startPoint y: 186, endPoint x: 478, endPoint y: 185, distance: 14.4
click at [478, 185] on div at bounding box center [480, 189] width 25 height 25
click at [0, 0] on slot "Confirmar" at bounding box center [0, 0] width 0 height 0
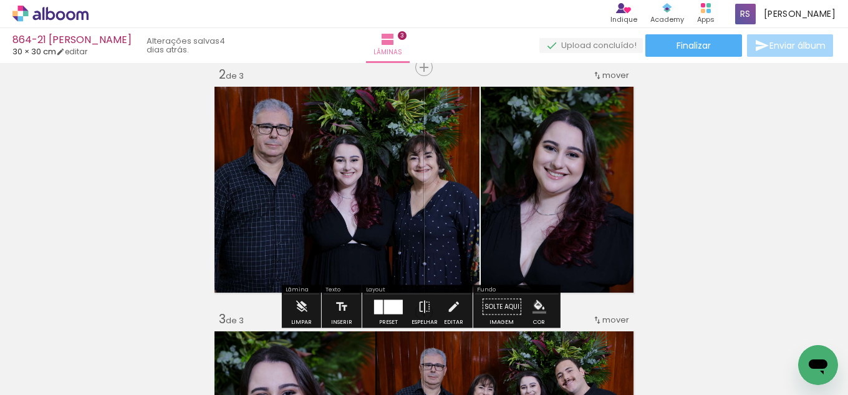
click at [533, 305] on iron-icon "color picker" at bounding box center [540, 307] width 14 height 14
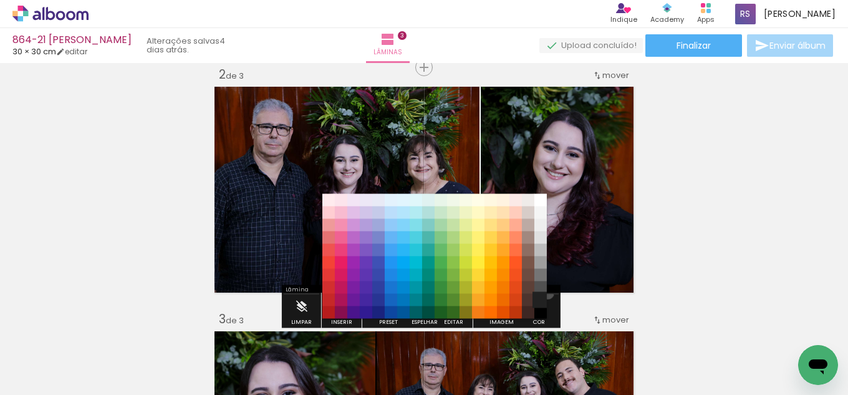
click at [543, 294] on paper-item "#212121" at bounding box center [541, 300] width 12 height 12
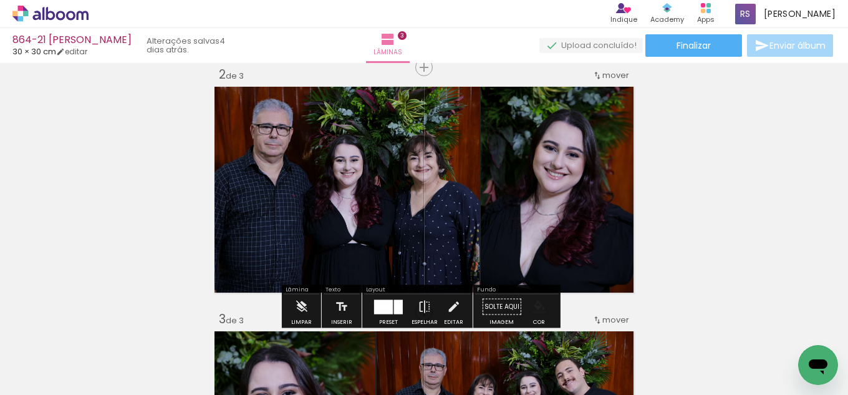
click at [536, 310] on iron-icon "color picker" at bounding box center [540, 307] width 14 height 14
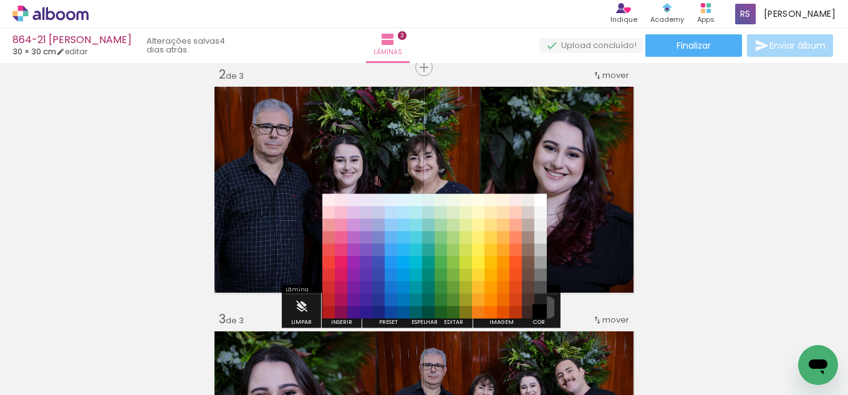
click at [543, 307] on paper-item "#000000" at bounding box center [541, 312] width 12 height 12
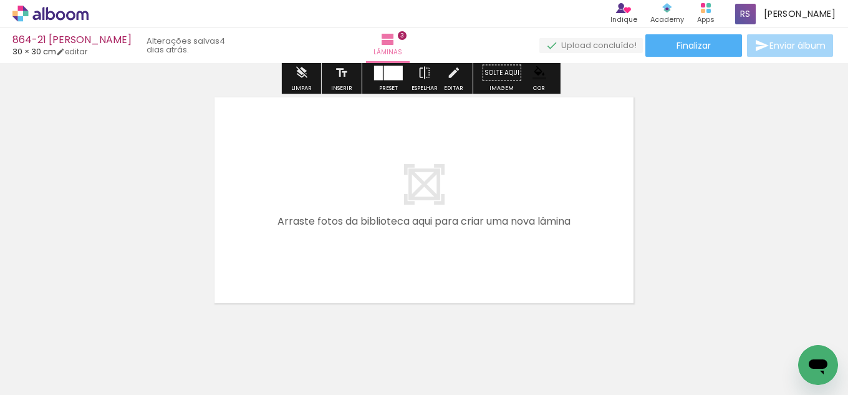
scroll to position [760, 0]
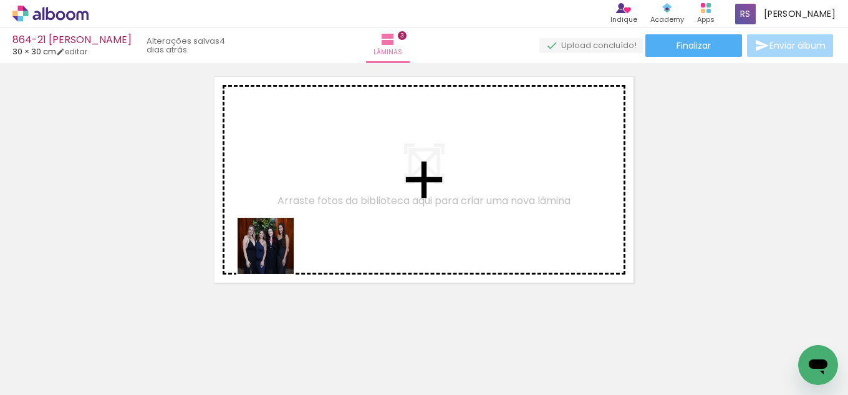
drag, startPoint x: 196, startPoint y: 375, endPoint x: 279, endPoint y: 249, distance: 151.2
click at [279, 249] on quentale-workspace at bounding box center [424, 197] width 848 height 395
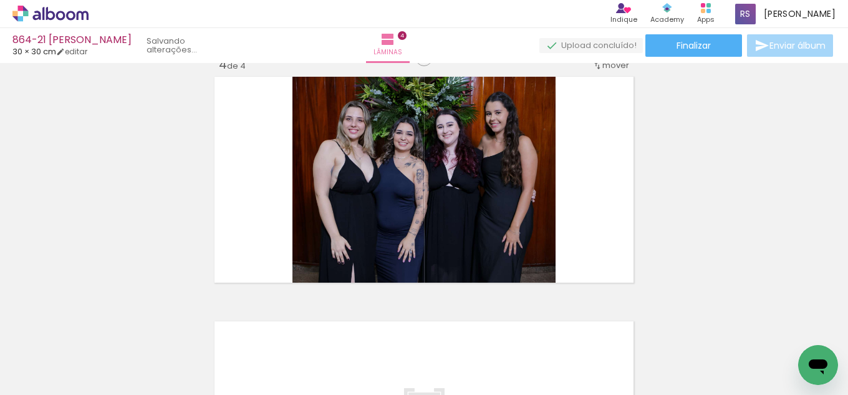
scroll to position [750, 0]
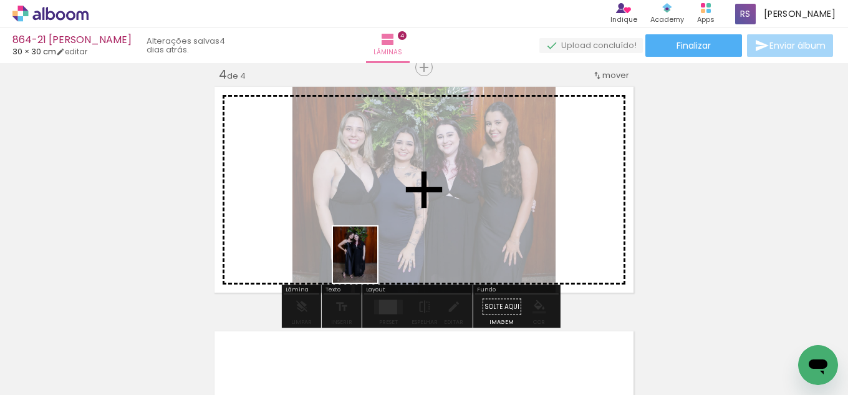
drag, startPoint x: 213, startPoint y: 353, endPoint x: 385, endPoint y: 274, distance: 189.8
click at [393, 257] on quentale-workspace at bounding box center [424, 197] width 848 height 395
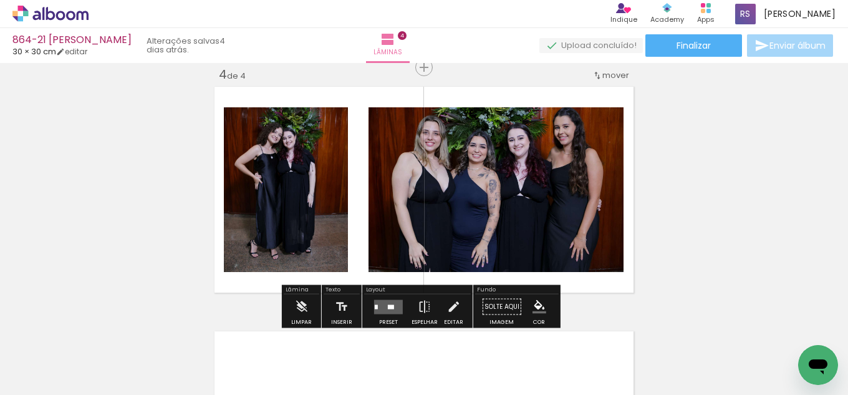
click at [389, 314] on div at bounding box center [389, 306] width 34 height 25
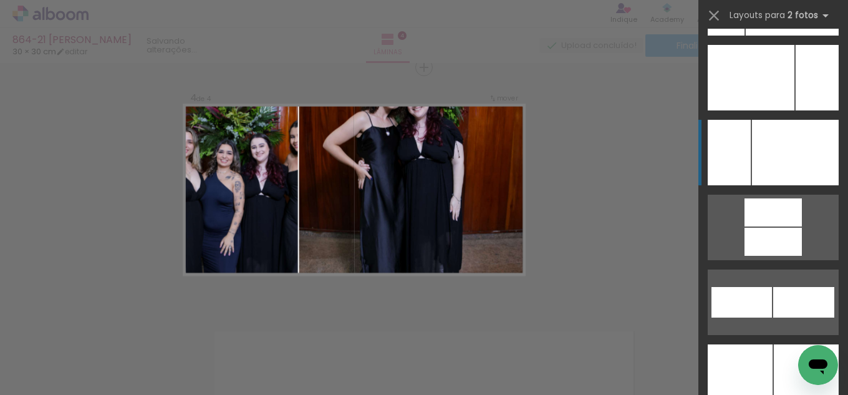
scroll to position [5519, 0]
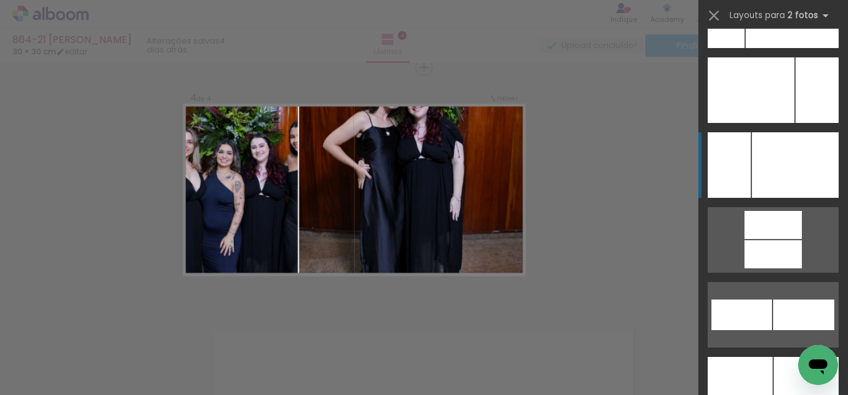
click at [796, 148] on div at bounding box center [795, 164] width 87 height 65
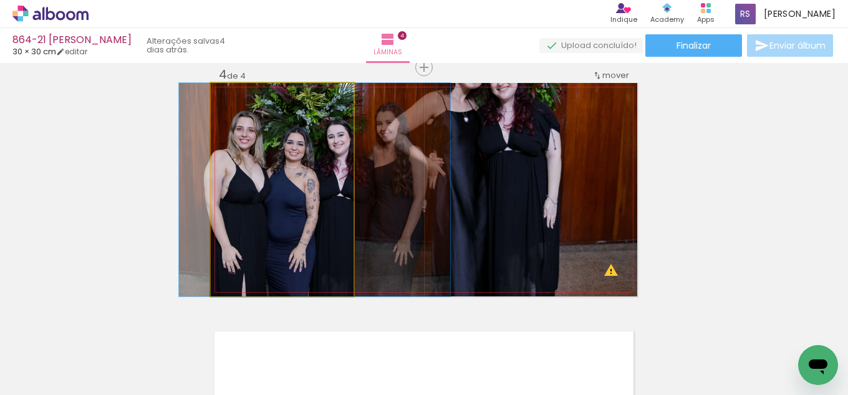
drag, startPoint x: 307, startPoint y: 200, endPoint x: 469, endPoint y: 182, distance: 162.5
click at [0, 0] on slot at bounding box center [0, 0] width 0 height 0
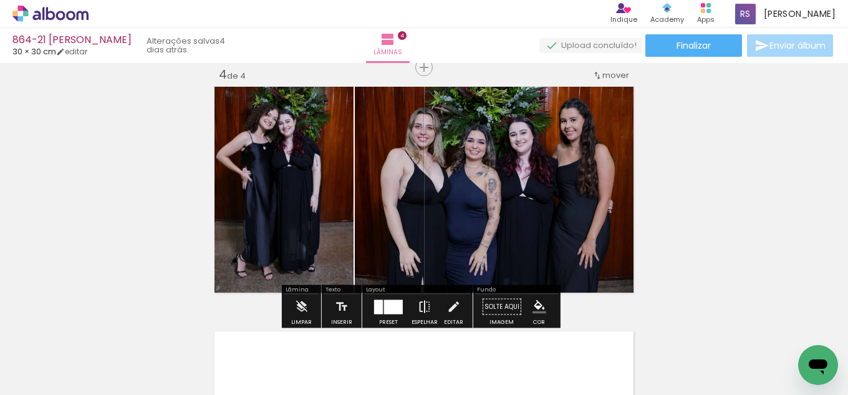
click at [418, 299] on iron-icon at bounding box center [425, 306] width 14 height 25
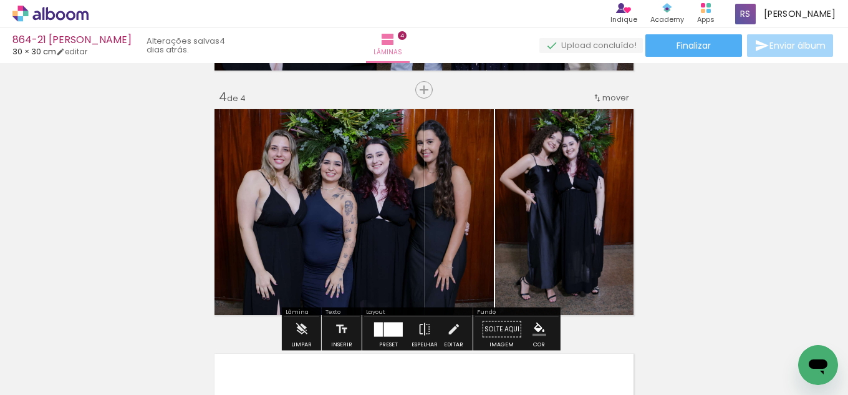
scroll to position [750, 0]
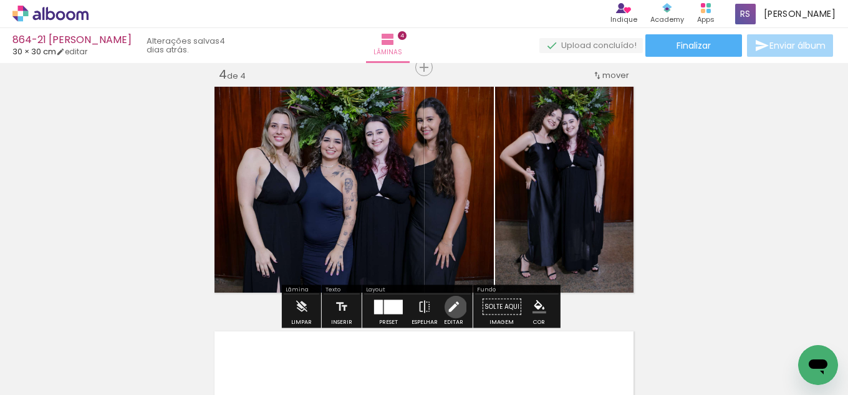
click at [453, 307] on iron-icon at bounding box center [454, 306] width 14 height 25
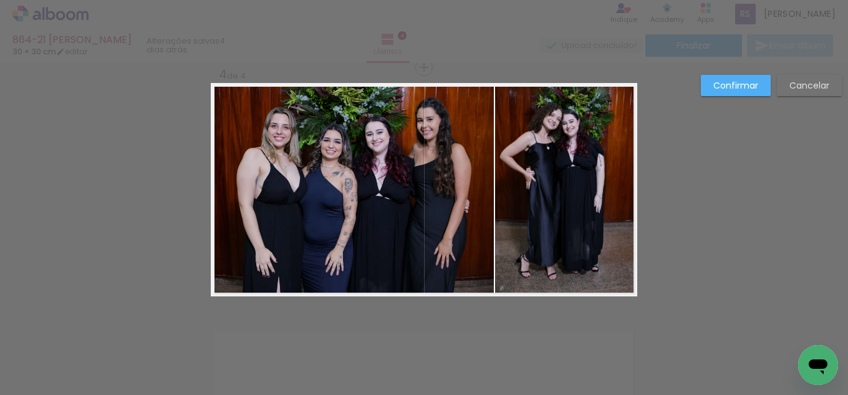
click at [487, 191] on quentale-photo at bounding box center [352, 189] width 283 height 213
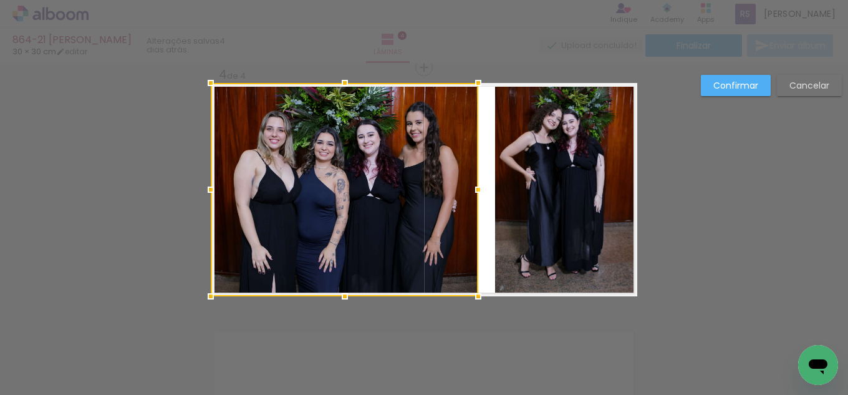
drag, startPoint x: 485, startPoint y: 193, endPoint x: 470, endPoint y: 195, distance: 15.7
click at [470, 195] on div at bounding box center [478, 189] width 25 height 25
click at [546, 207] on quentale-photo at bounding box center [566, 189] width 142 height 213
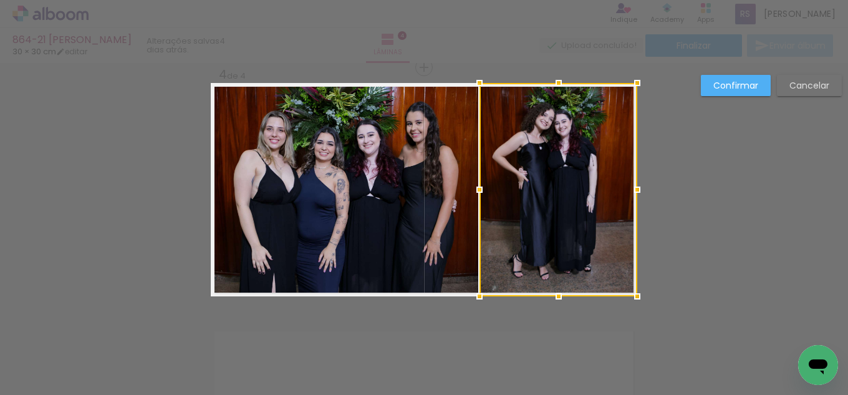
drag, startPoint x: 493, startPoint y: 191, endPoint x: 477, endPoint y: 199, distance: 17.6
click at [477, 199] on div at bounding box center [479, 189] width 25 height 25
click at [0, 0] on slot "Confirmar" at bounding box center [0, 0] width 0 height 0
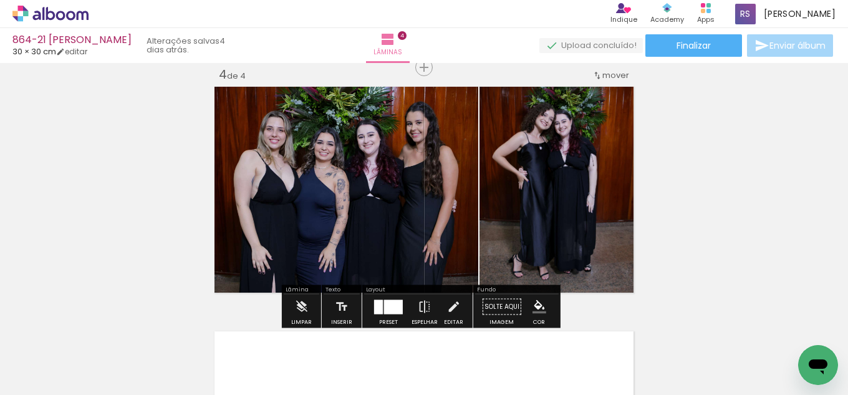
click at [538, 304] on iron-icon "color picker" at bounding box center [540, 307] width 14 height 14
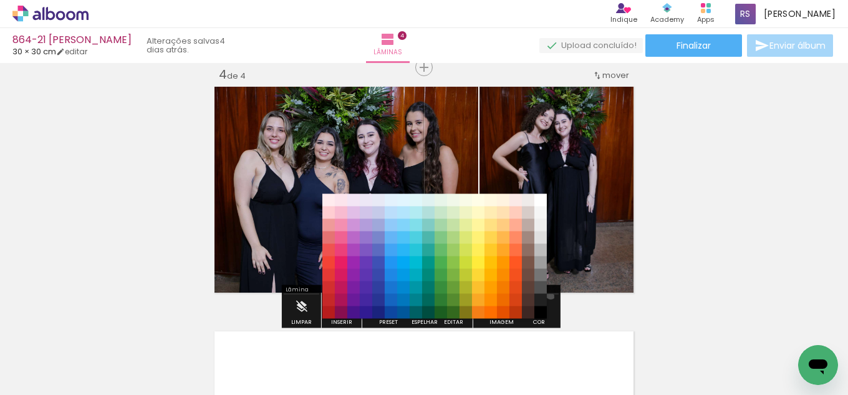
drag, startPoint x: 546, startPoint y: 294, endPoint x: 535, endPoint y: 301, distance: 13.7
click at [545, 294] on paper-item "#212121" at bounding box center [541, 300] width 12 height 12
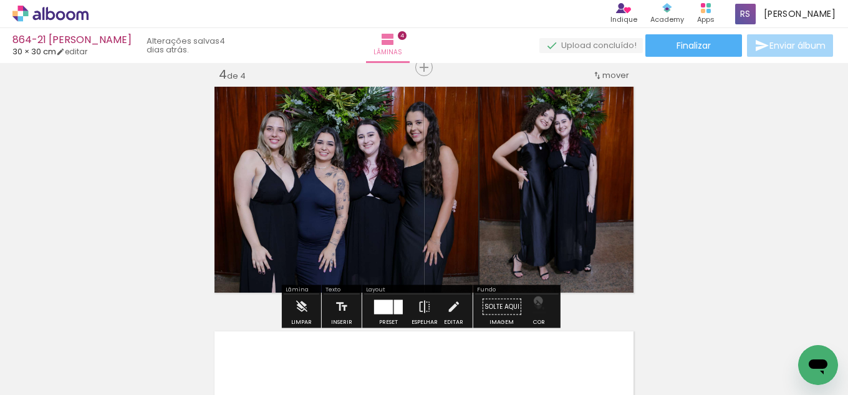
click at [535, 301] on iron-icon "color picker" at bounding box center [540, 307] width 14 height 14
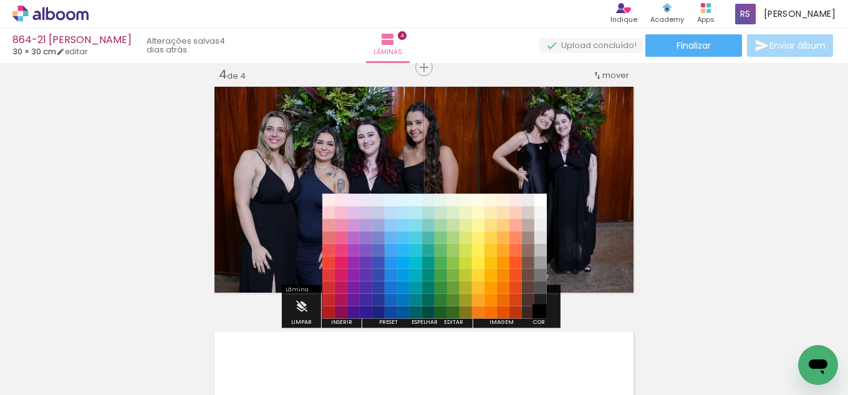
click at [538, 311] on paper-item "#000000" at bounding box center [541, 312] width 12 height 12
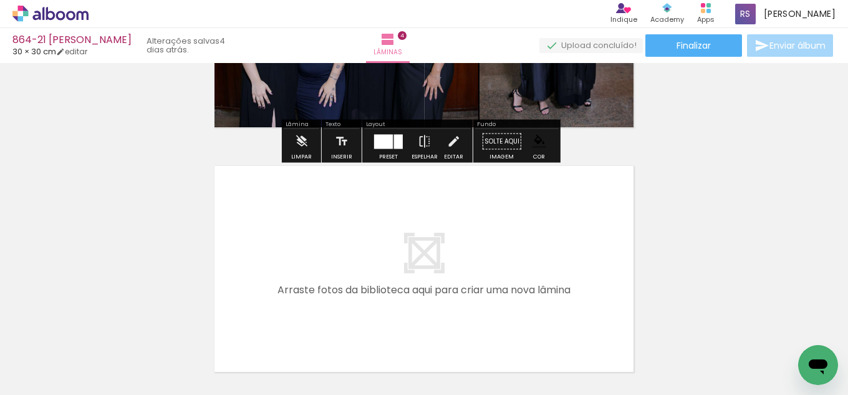
scroll to position [937, 0]
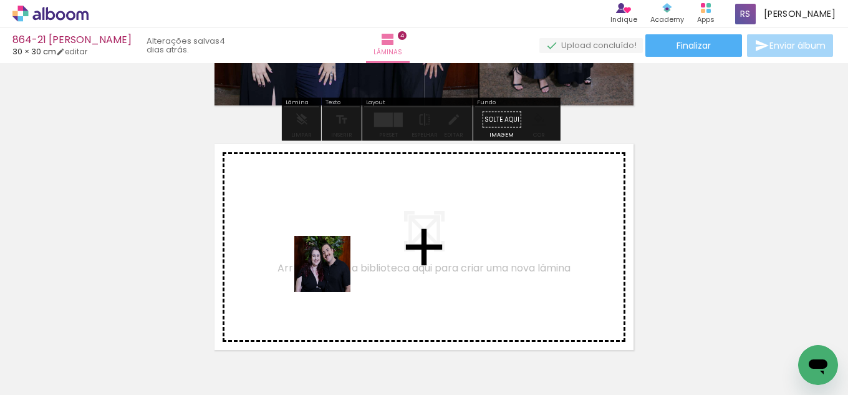
drag, startPoint x: 144, startPoint y: 340, endPoint x: 193, endPoint y: 349, distance: 49.5
click at [375, 254] on quentale-workspace at bounding box center [424, 197] width 848 height 395
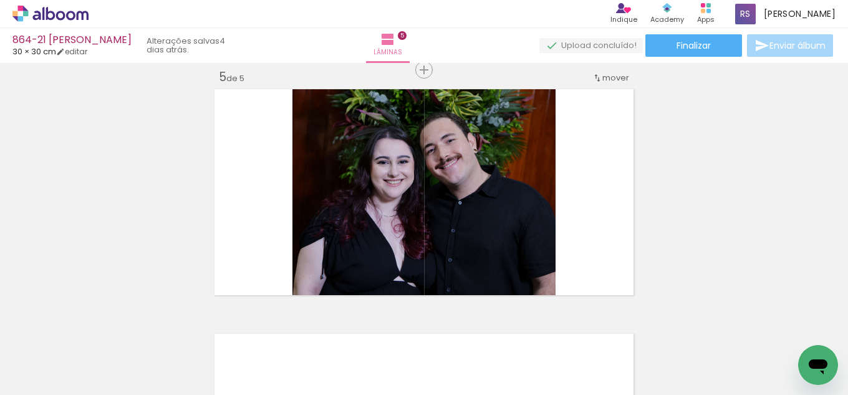
scroll to position [994, 0]
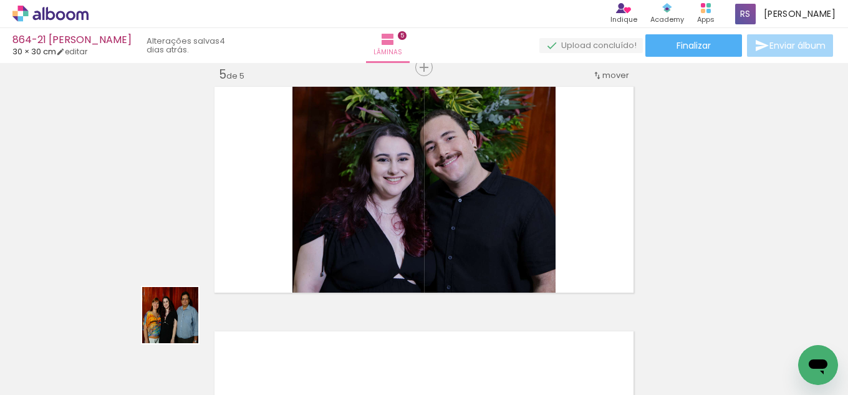
drag, startPoint x: 133, startPoint y: 357, endPoint x: 427, endPoint y: 266, distance: 307.6
click at [489, 184] on quentale-workspace at bounding box center [424, 197] width 848 height 395
